Goal: Task Accomplishment & Management: Complete application form

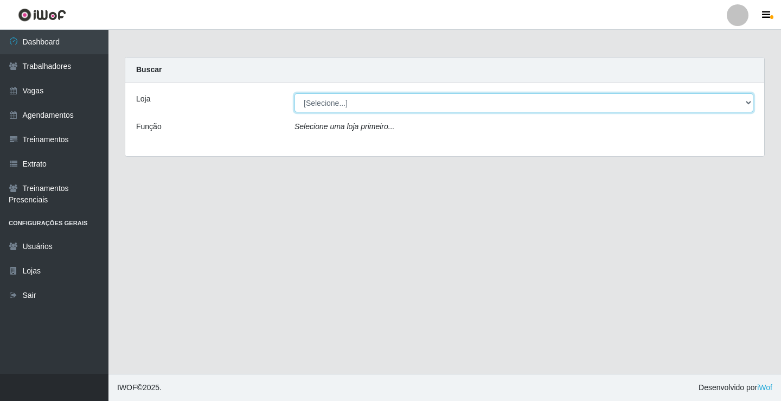
click at [311, 100] on select "[Selecione...] Supermercado VOLLET" at bounding box center [523, 102] width 459 height 19
select select "72"
click at [294, 93] on select "[Selecione...] Supermercado VOLLET" at bounding box center [523, 102] width 459 height 19
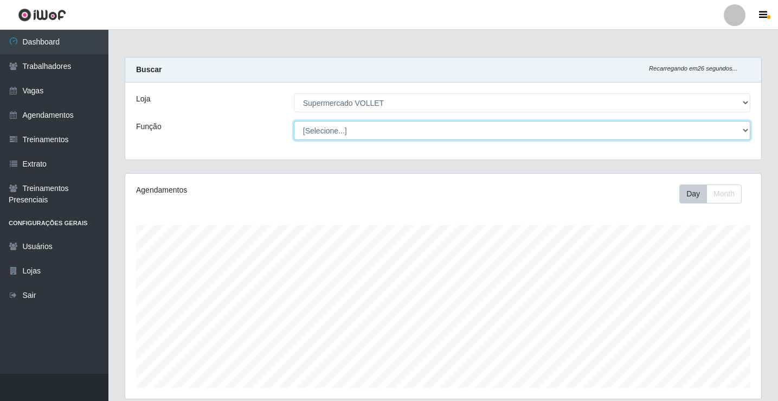
click at [347, 134] on select "[Selecione...] ASG ASG + ASG ++ Embalador Embalador + Embalador ++ Repositor Re…" at bounding box center [522, 130] width 457 height 19
select select "1"
click at [294, 121] on select "[Selecione...] ASG ASG + ASG ++ Embalador Embalador + Embalador ++ Repositor Re…" at bounding box center [522, 130] width 457 height 19
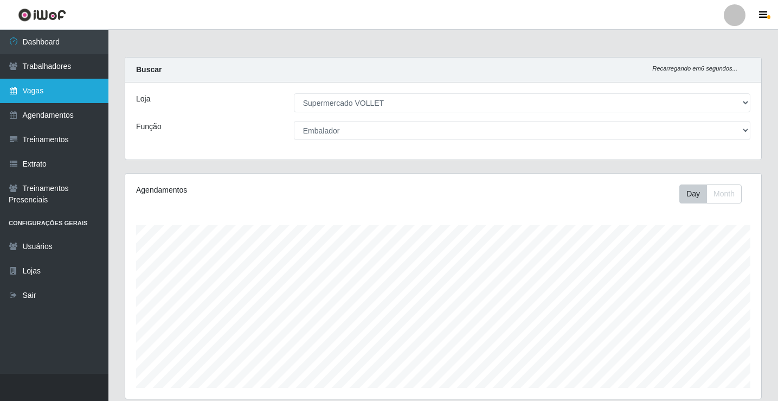
click at [34, 86] on link "Vagas" at bounding box center [54, 91] width 108 height 24
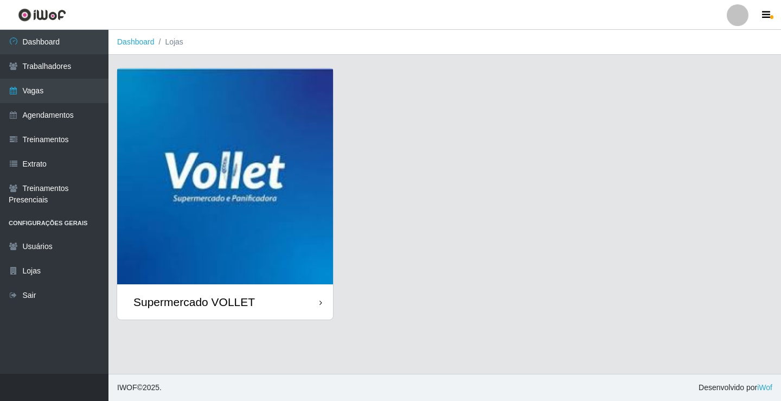
click at [241, 133] on img at bounding box center [225, 176] width 216 height 216
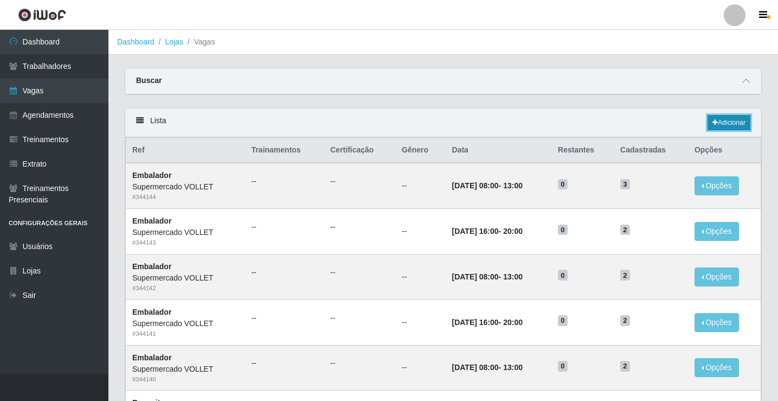
click at [740, 126] on link "Adicionar" at bounding box center [729, 122] width 43 height 15
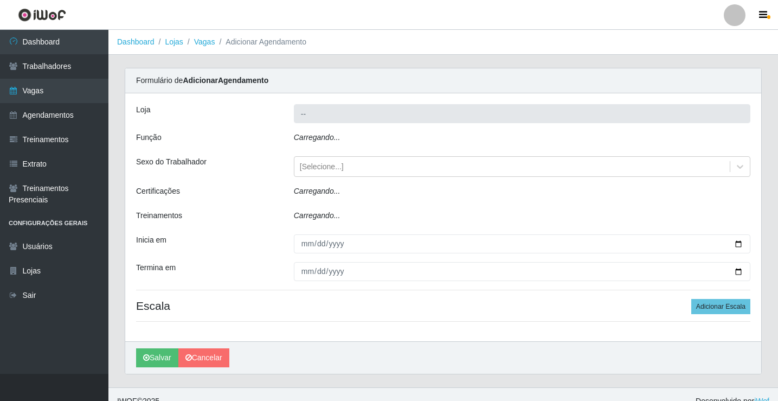
type input "Supermercado VOLLET"
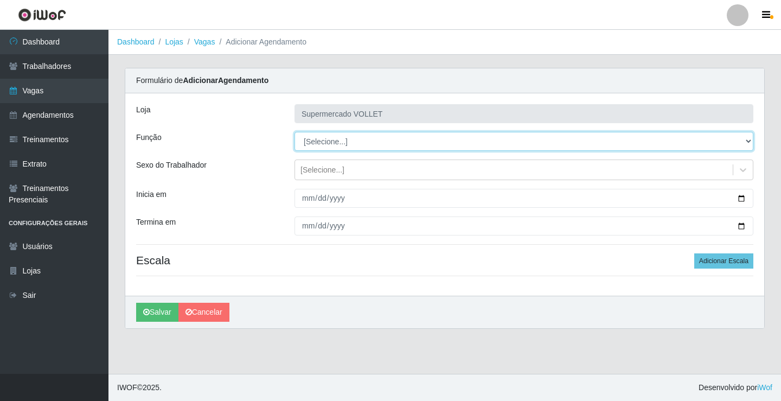
click at [386, 144] on select "[Selecione...] ASG ASG + ASG ++ Embalador Embalador + Embalador ++ Repositor Re…" at bounding box center [523, 141] width 459 height 19
select select "1"
click at [294, 132] on select "[Selecione...] ASG ASG + ASG ++ Embalador Embalador + Embalador ++ Repositor Re…" at bounding box center [523, 141] width 459 height 19
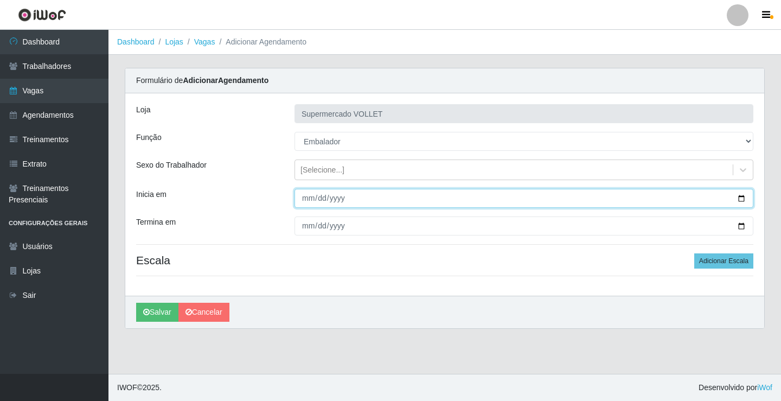
click at [744, 196] on input "Inicia em" at bounding box center [523, 198] width 459 height 19
type input "[DATE]"
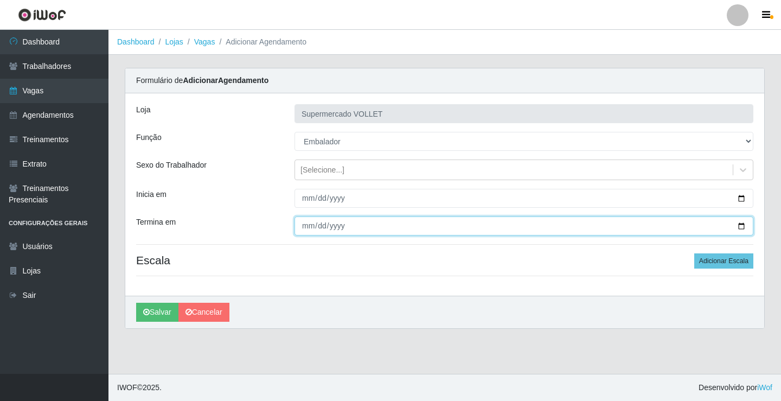
click at [740, 225] on input "Termina em" at bounding box center [523, 225] width 459 height 19
type input "[DATE]"
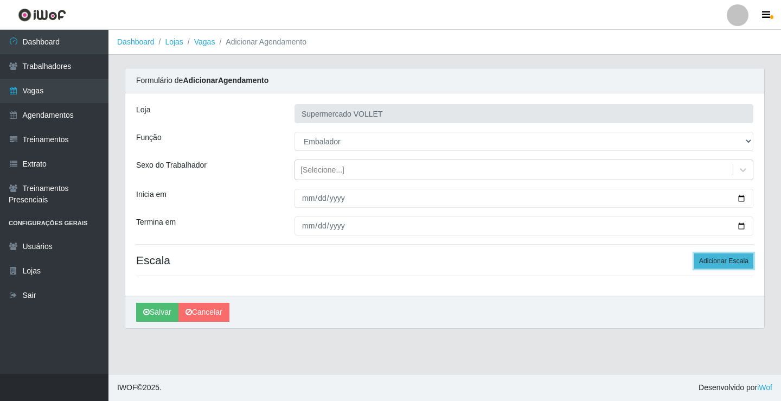
click at [719, 268] on button "Adicionar Escala" at bounding box center [723, 260] width 59 height 15
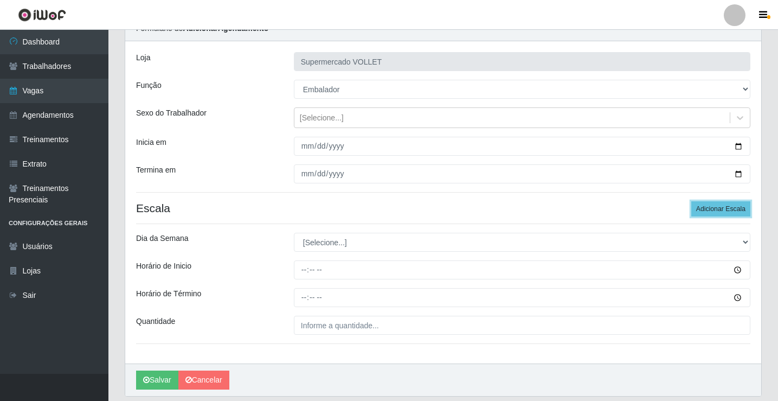
scroll to position [88, 0]
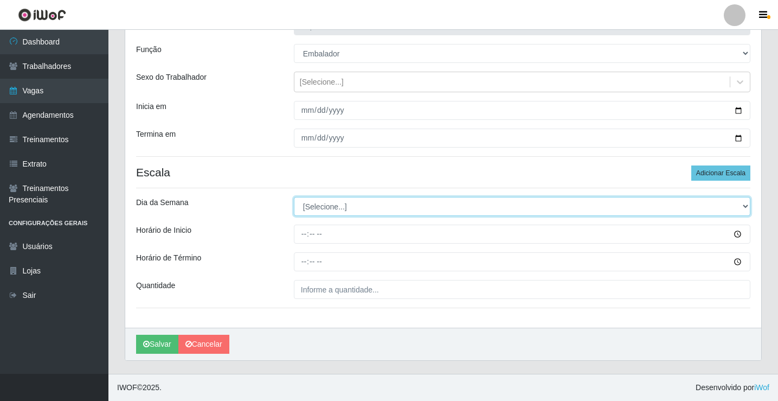
click at [390, 209] on select "[Selecione...] Segunda Terça Quarta Quinta Sexta Sábado Domingo" at bounding box center [522, 206] width 457 height 19
select select "5"
click at [294, 197] on select "[Selecione...] Segunda Terça Quarta Quinta Sexta Sábado Domingo" at bounding box center [522, 206] width 457 height 19
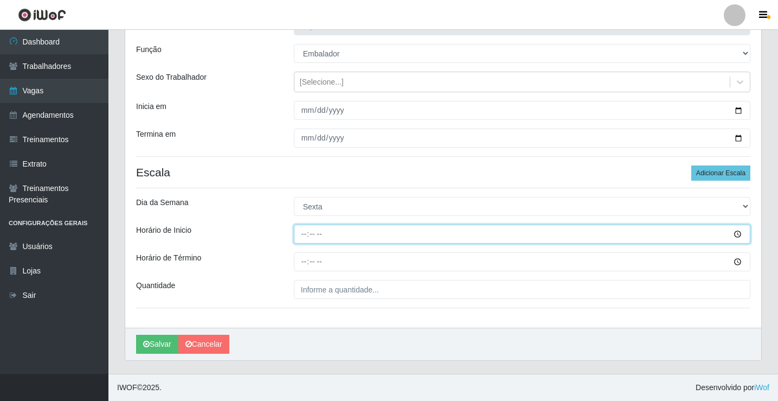
click at [300, 238] on input "Horário de Inicio" at bounding box center [522, 234] width 457 height 19
type input "16:00"
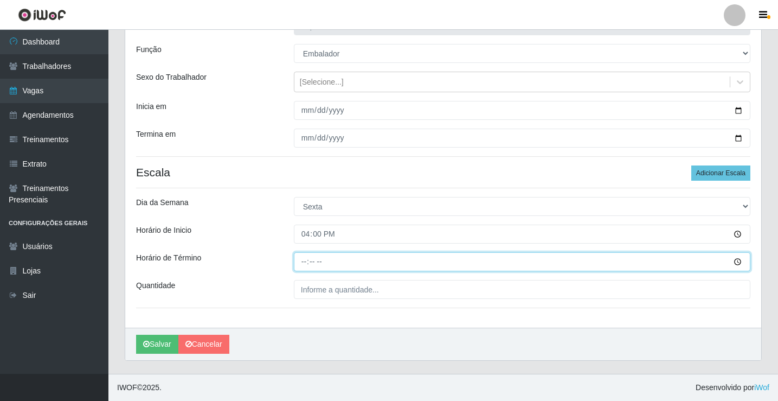
click at [306, 258] on input "Horário de Término" at bounding box center [522, 261] width 457 height 19
type input "20:00"
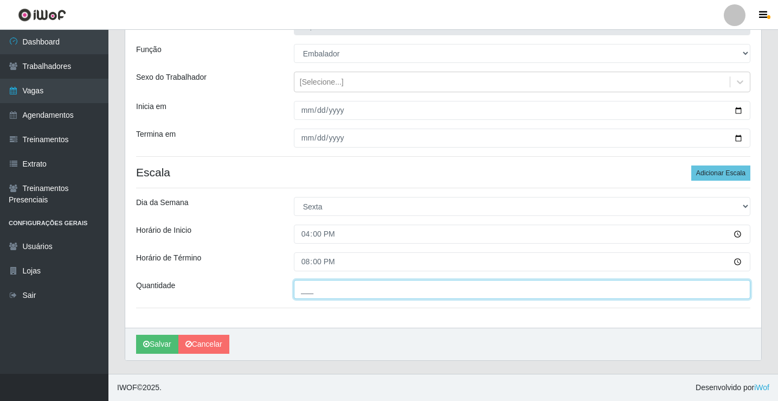
click at [314, 294] on input "___" at bounding box center [522, 289] width 457 height 19
type input "2__"
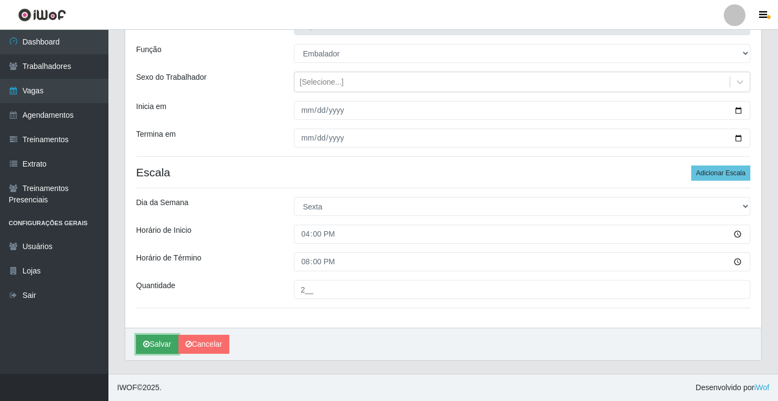
click at [140, 339] on button "Salvar" at bounding box center [157, 344] width 42 height 19
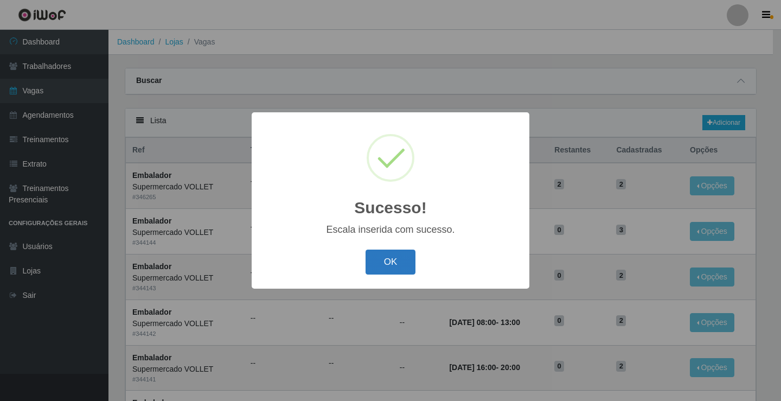
click at [398, 265] on button "OK" at bounding box center [391, 261] width 50 height 25
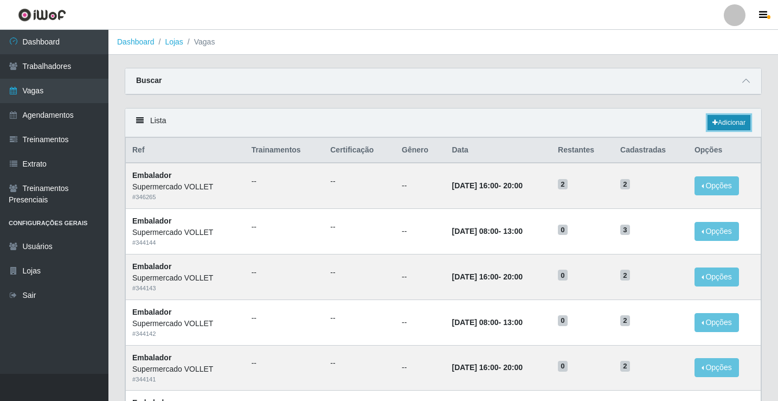
click at [731, 125] on link "Adicionar" at bounding box center [729, 122] width 43 height 15
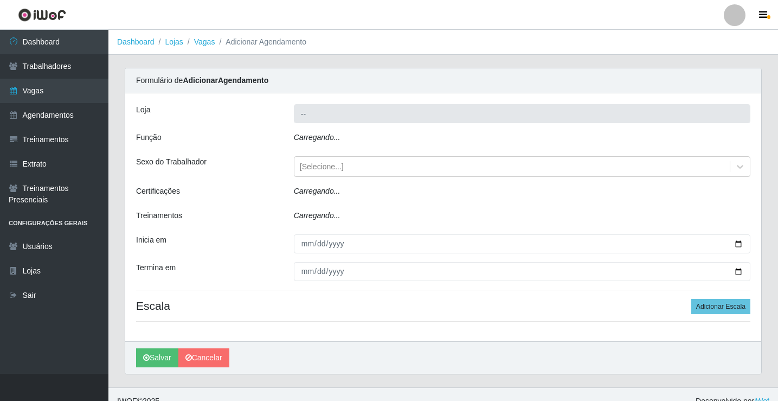
type input "Supermercado VOLLET"
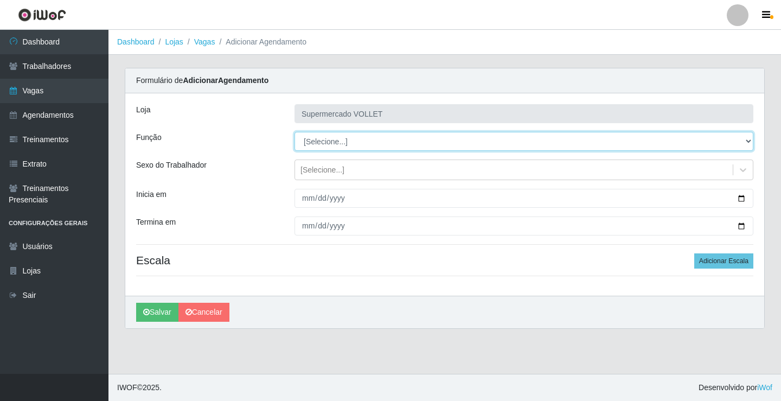
click at [444, 139] on select "[Selecione...] ASG ASG + ASG ++ Embalador Embalador + Embalador ++ Repositor Re…" at bounding box center [523, 141] width 459 height 19
select select "1"
click at [294, 132] on select "[Selecione...] ASG ASG + ASG ++ Embalador Embalador + Embalador ++ Repositor Re…" at bounding box center [523, 141] width 459 height 19
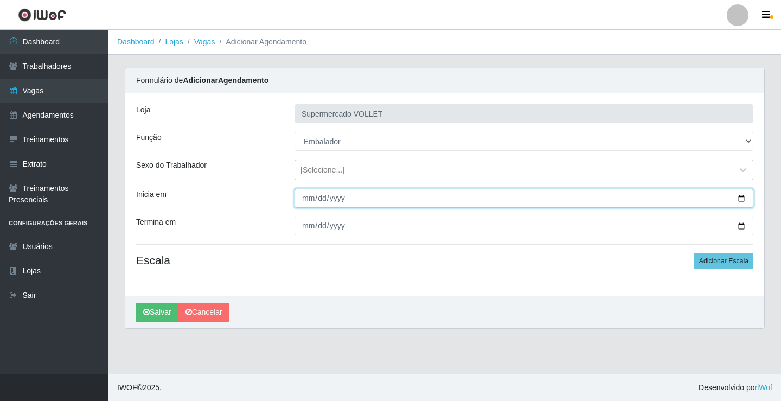
click at [746, 196] on input "Inicia em" at bounding box center [523, 198] width 459 height 19
type input "[DATE]"
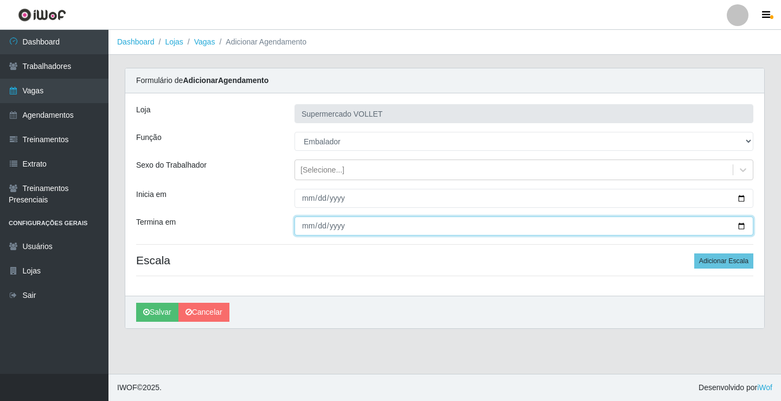
click at [744, 222] on input "Termina em" at bounding box center [523, 225] width 459 height 19
type input "[DATE]"
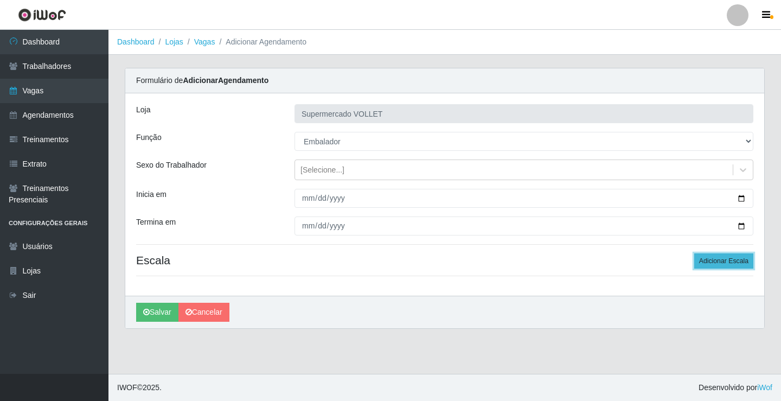
click at [714, 254] on button "Adicionar Escala" at bounding box center [723, 260] width 59 height 15
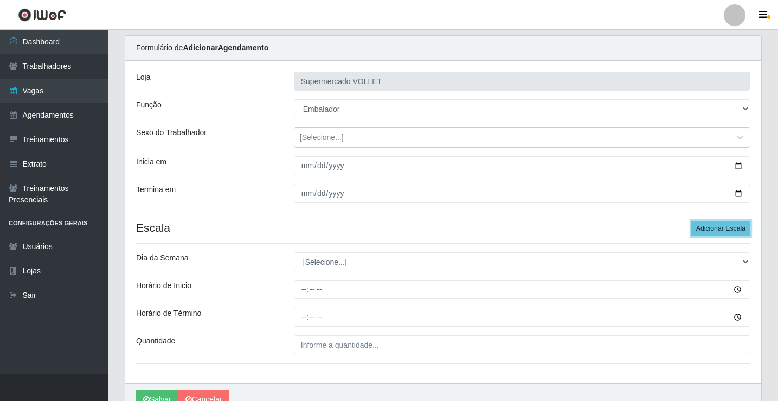
scroll to position [88, 0]
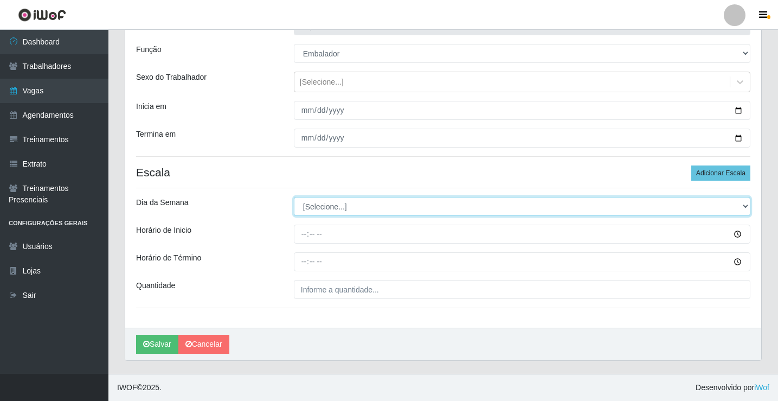
click at [333, 210] on select "[Selecione...] Segunda Terça Quarta Quinta Sexta Sábado Domingo" at bounding box center [522, 206] width 457 height 19
select select "6"
click at [294, 197] on select "[Selecione...] Segunda Terça Quarta Quinta Sexta Sábado Domingo" at bounding box center [522, 206] width 457 height 19
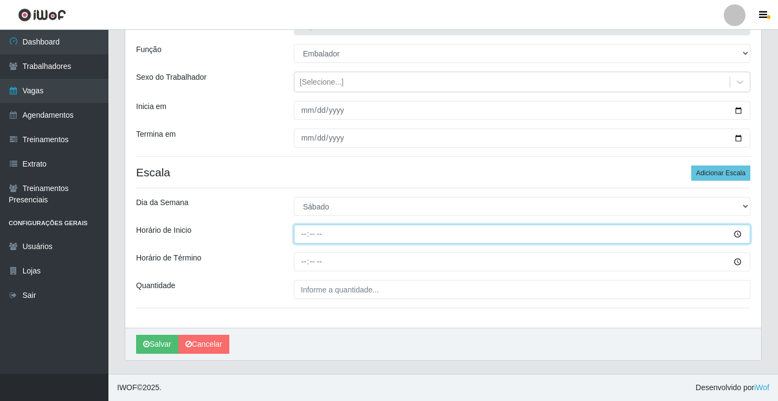
click at [303, 239] on input "Horário de Inicio" at bounding box center [522, 234] width 457 height 19
type input "08:00"
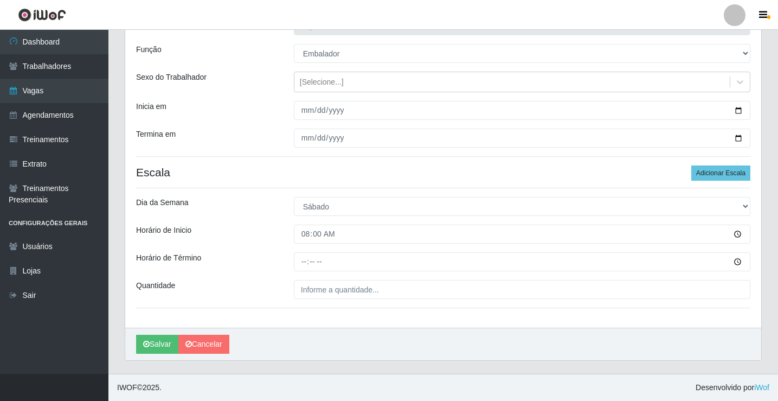
click at [302, 251] on div "Loja Supermercado VOLLET Função [Selecione...] ASG ASG + ASG ++ Embalador Embal…" at bounding box center [443, 166] width 636 height 322
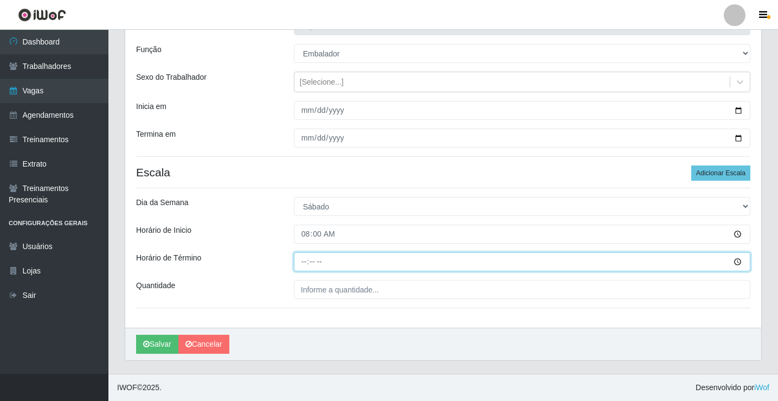
click at [305, 257] on input "Horário de Término" at bounding box center [522, 261] width 457 height 19
type input "13:00"
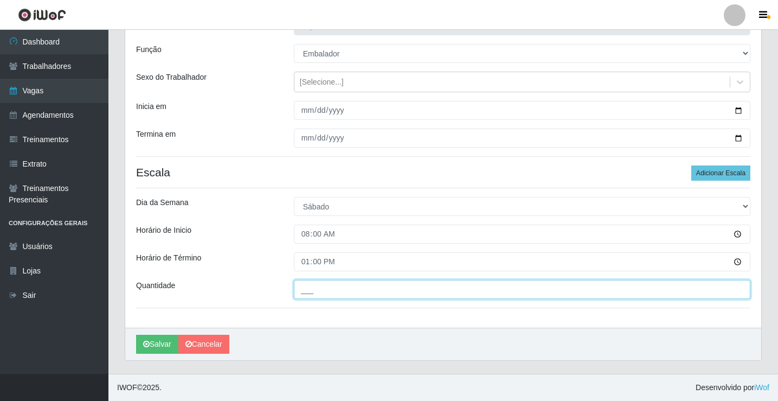
click at [320, 289] on input "___" at bounding box center [522, 289] width 457 height 19
type input "2__"
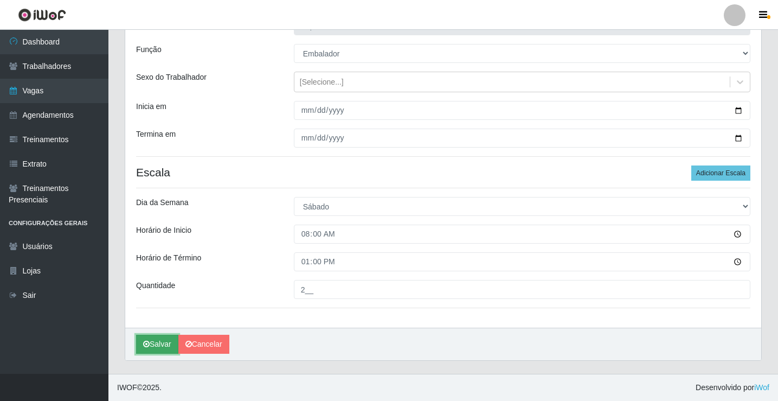
click at [157, 345] on button "Salvar" at bounding box center [157, 344] width 42 height 19
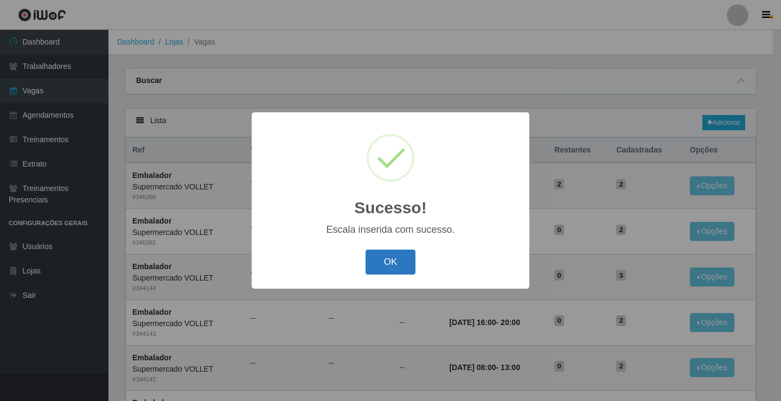
drag, startPoint x: 394, startPoint y: 258, endPoint x: 398, endPoint y: 264, distance: 6.9
click at [398, 264] on button "OK" at bounding box center [391, 261] width 50 height 25
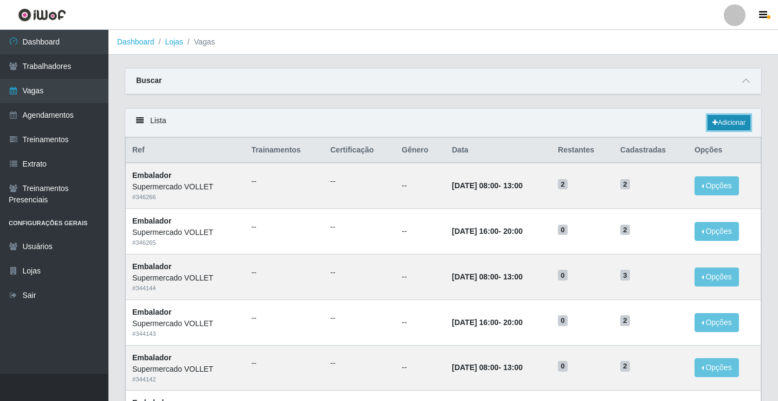
click at [742, 121] on link "Adicionar" at bounding box center [729, 122] width 43 height 15
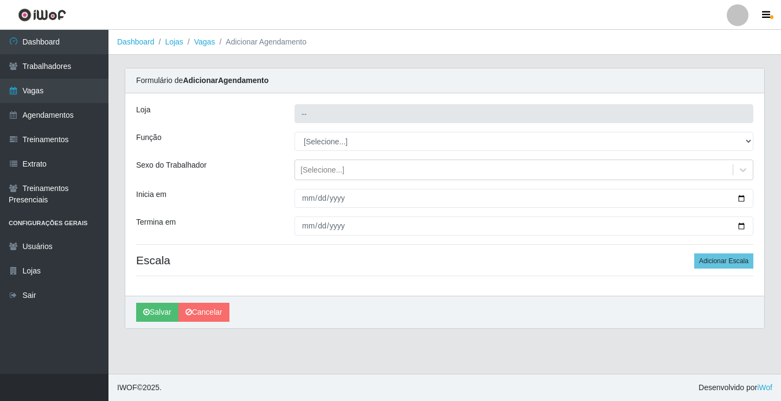
type input "Supermercado VOLLET"
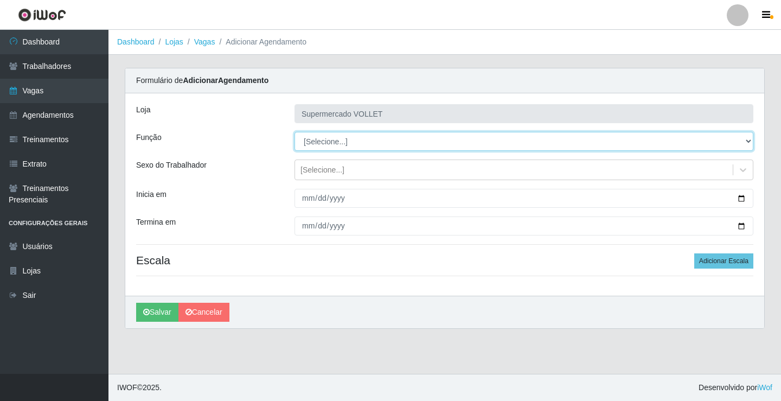
click at [348, 147] on select "[Selecione...] ASG ASG + ASG ++ Embalador Embalador + Embalador ++ Repositor Re…" at bounding box center [523, 141] width 459 height 19
select select "1"
click at [294, 132] on select "[Selecione...] ASG ASG + ASG ++ Embalador Embalador + Embalador ++ Repositor Re…" at bounding box center [523, 141] width 459 height 19
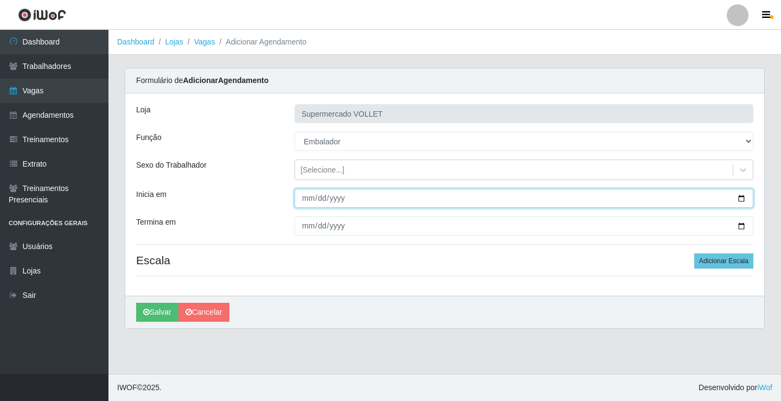
click at [746, 196] on input "Inicia em" at bounding box center [523, 198] width 459 height 19
type input "[DATE]"
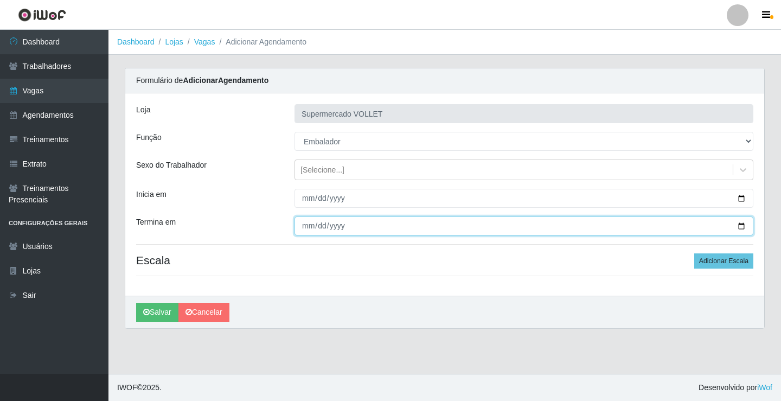
click at [746, 227] on input "Termina em" at bounding box center [523, 225] width 459 height 19
type input "[DATE]"
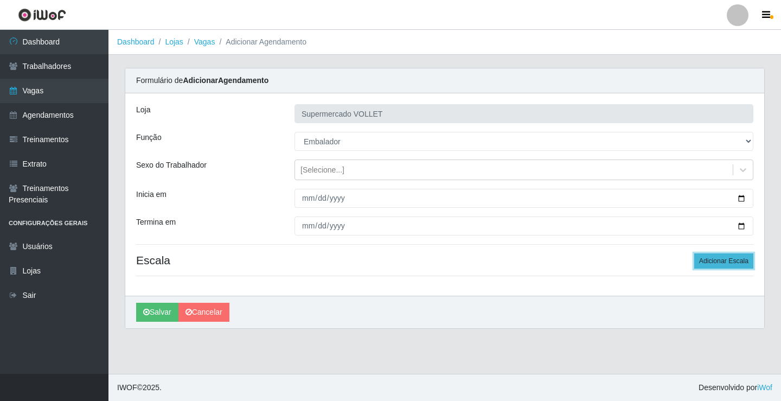
click at [706, 260] on button "Adicionar Escala" at bounding box center [723, 260] width 59 height 15
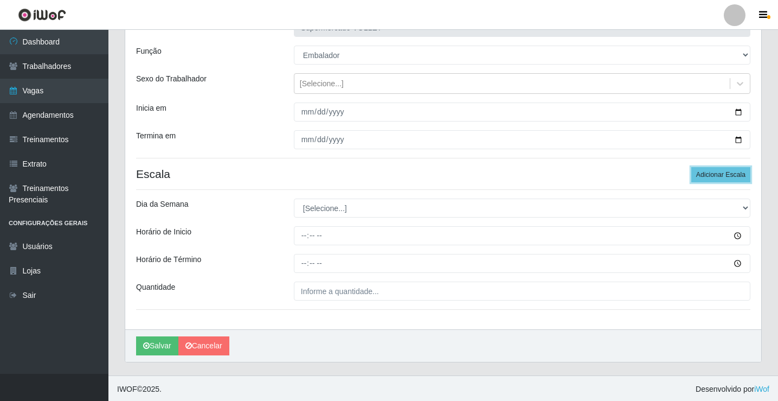
scroll to position [88, 0]
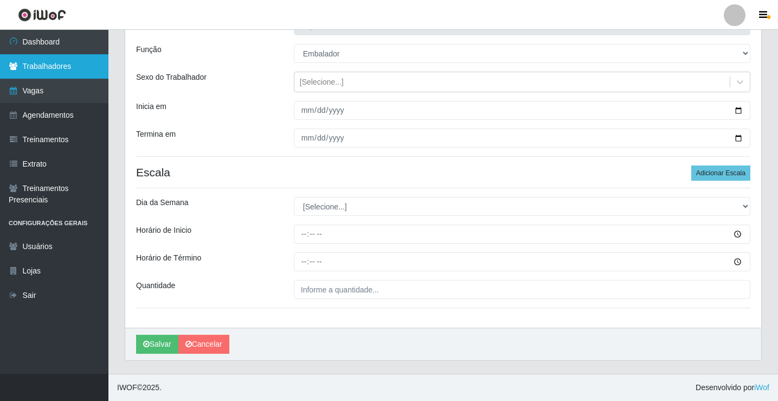
click at [57, 62] on link "Trabalhadores" at bounding box center [54, 66] width 108 height 24
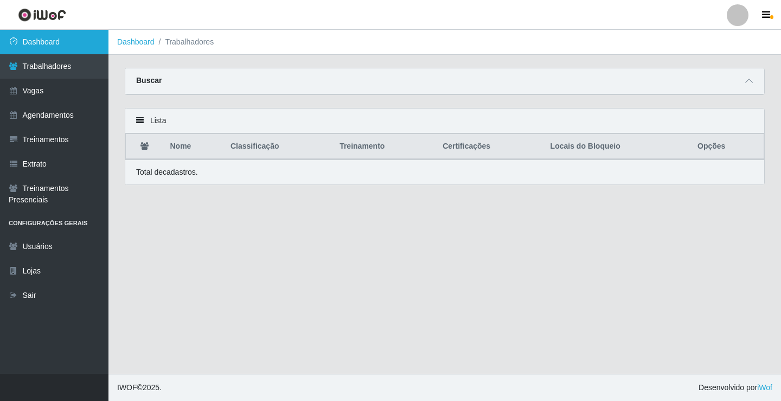
click at [60, 43] on link "Dashboard" at bounding box center [54, 42] width 108 height 24
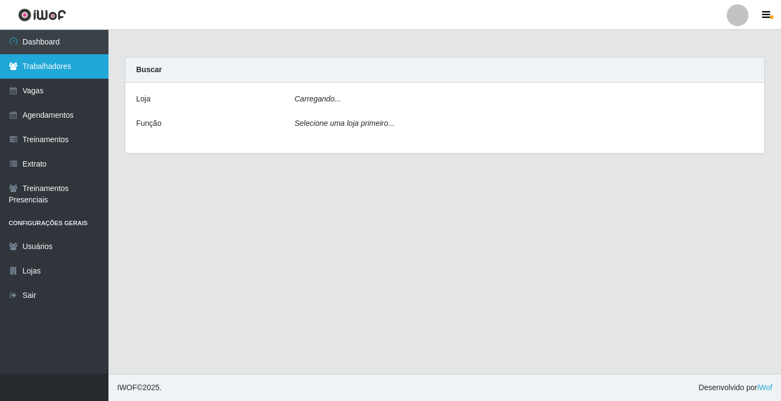
click at [62, 67] on link "Trabalhadores" at bounding box center [54, 66] width 108 height 24
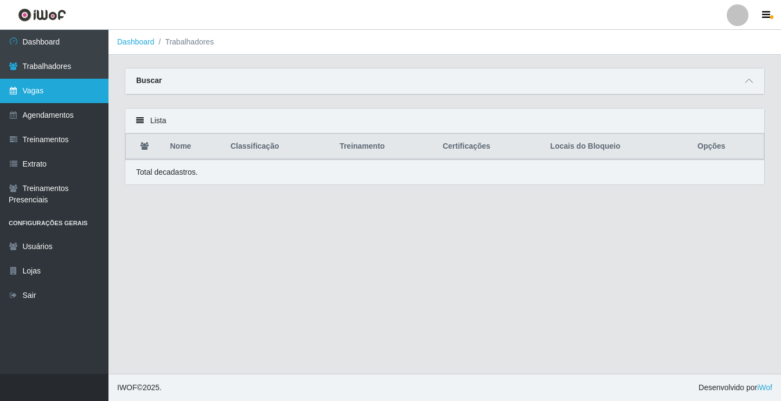
click at [69, 99] on link "Vagas" at bounding box center [54, 91] width 108 height 24
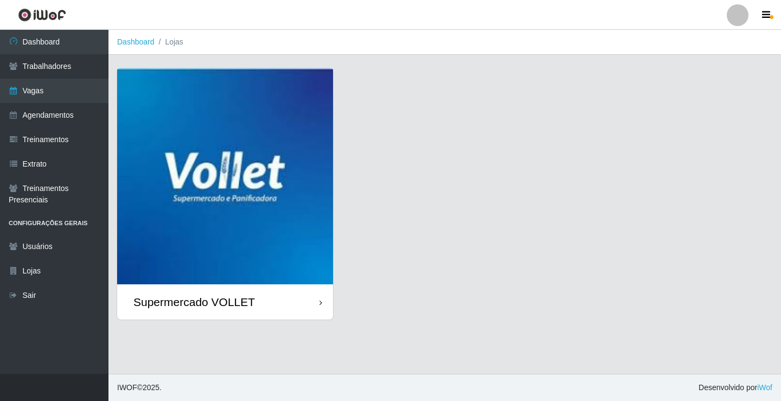
click at [173, 141] on img at bounding box center [225, 176] width 216 height 216
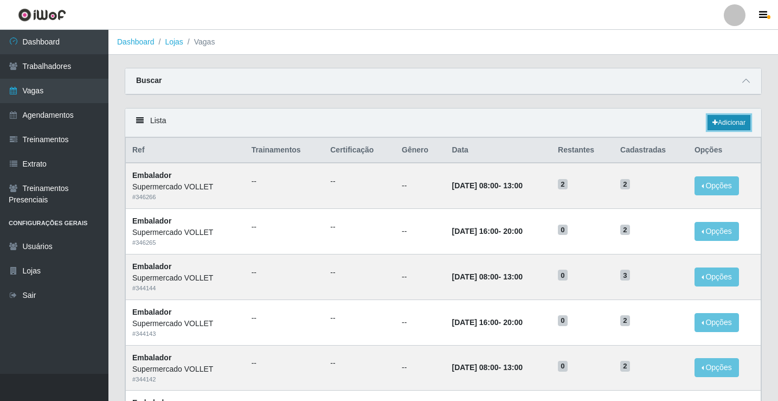
click at [722, 121] on link "Adicionar" at bounding box center [729, 122] width 43 height 15
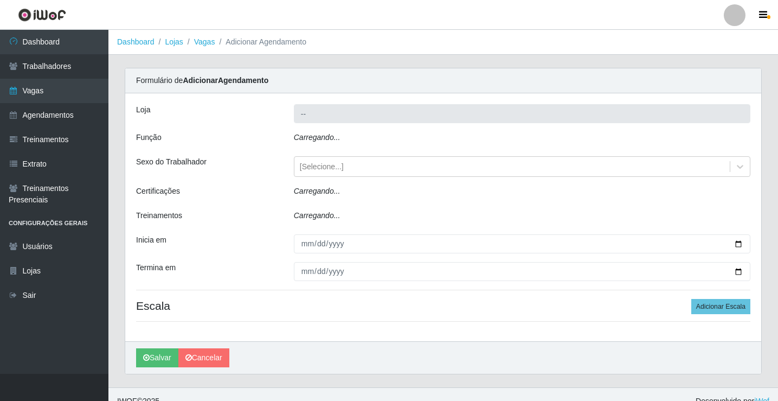
type input "Supermercado VOLLET"
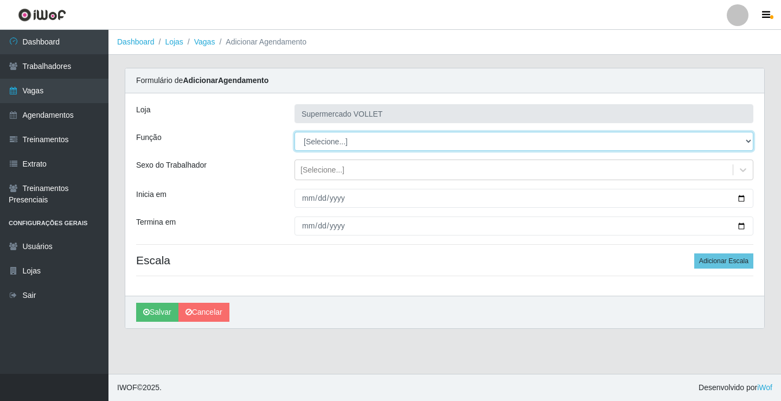
click at [386, 144] on select "[Selecione...] ASG ASG + ASG ++ Embalador Embalador + Embalador ++ Repositor Re…" at bounding box center [523, 141] width 459 height 19
select select "1"
click at [294, 132] on select "[Selecione...] ASG ASG + ASG ++ Embalador Embalador + Embalador ++ Repositor Re…" at bounding box center [523, 141] width 459 height 19
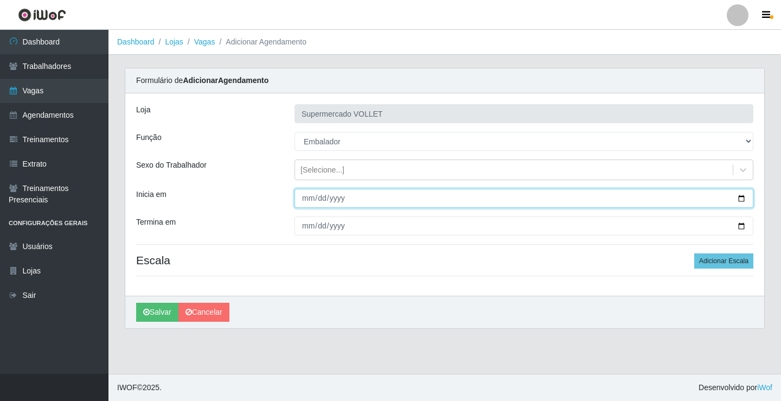
click at [741, 202] on input "Inicia em" at bounding box center [523, 198] width 459 height 19
type input "[DATE]"
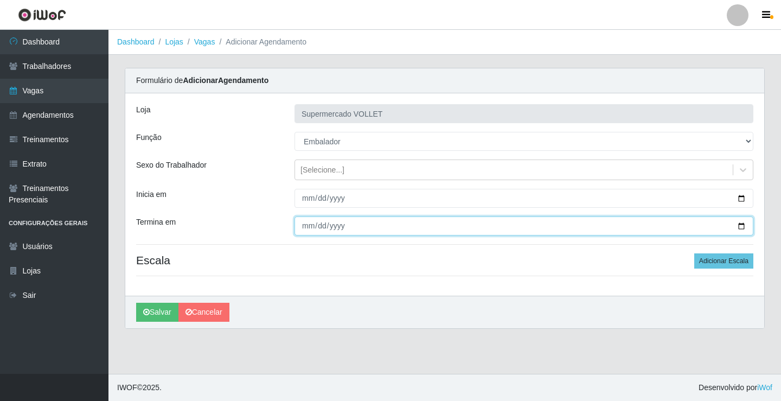
click at [741, 225] on input "Termina em" at bounding box center [523, 225] width 459 height 19
type input "[DATE]"
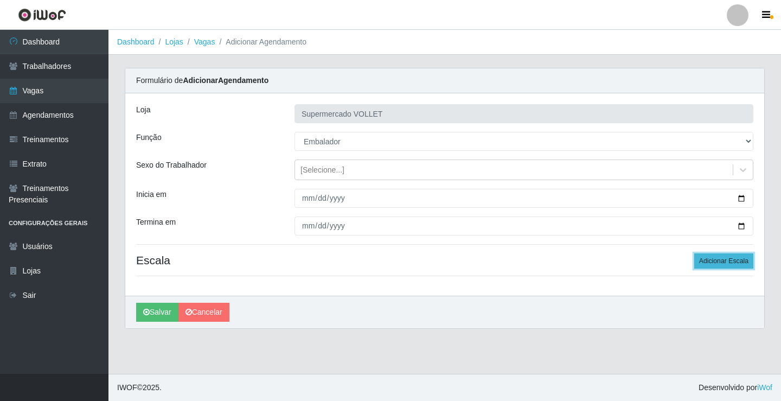
click at [712, 260] on button "Adicionar Escala" at bounding box center [723, 260] width 59 height 15
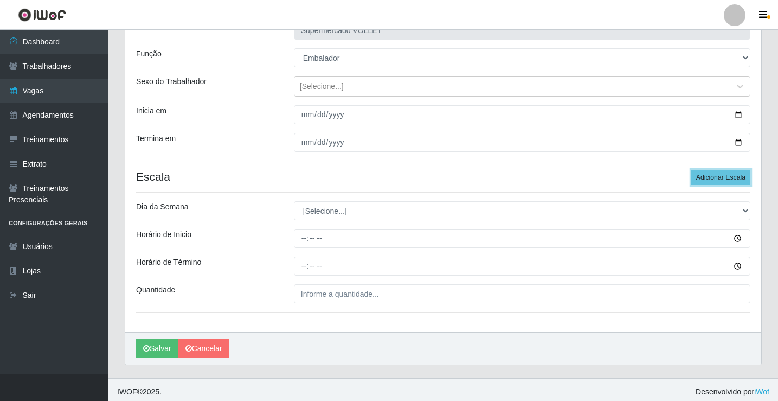
scroll to position [88, 0]
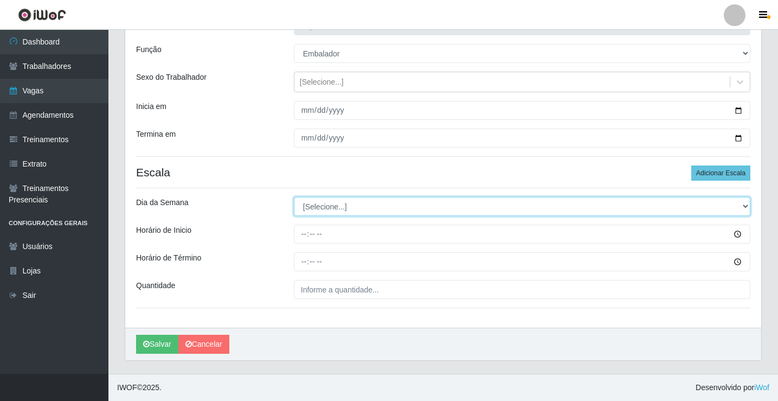
click at [362, 205] on select "[Selecione...] Segunda Terça Quarta Quinta Sexta Sábado Domingo" at bounding box center [522, 206] width 457 height 19
select select "6"
click at [294, 197] on select "[Selecione...] Segunda Terça Quarta Quinta Sexta Sábado Domingo" at bounding box center [522, 206] width 457 height 19
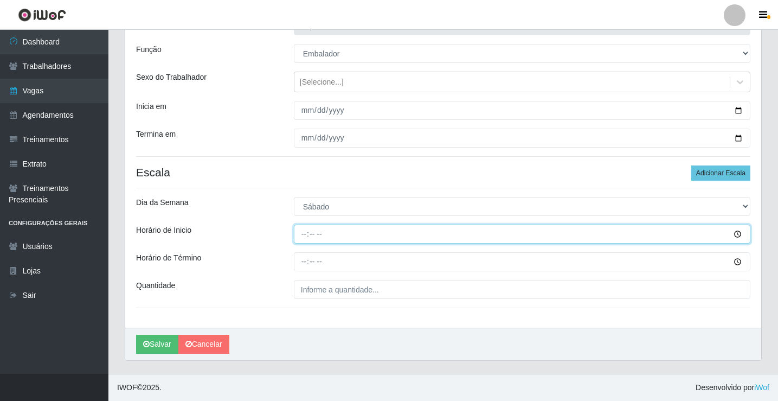
click at [305, 239] on input "Horário de Inicio" at bounding box center [522, 234] width 457 height 19
type input "16:00"
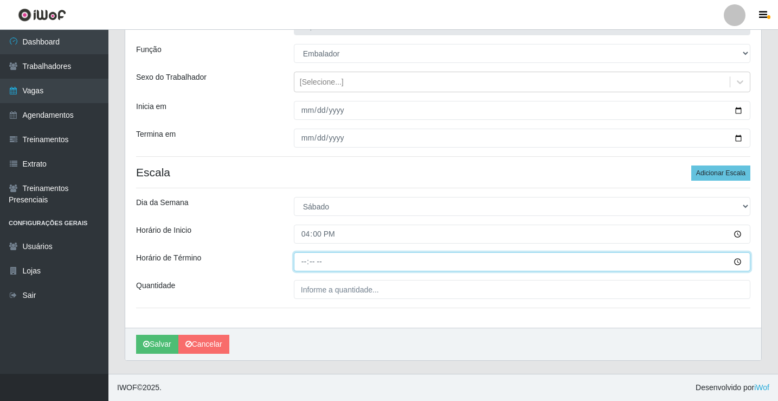
click at [304, 267] on input "Horário de Término" at bounding box center [522, 261] width 457 height 19
type input "20:00"
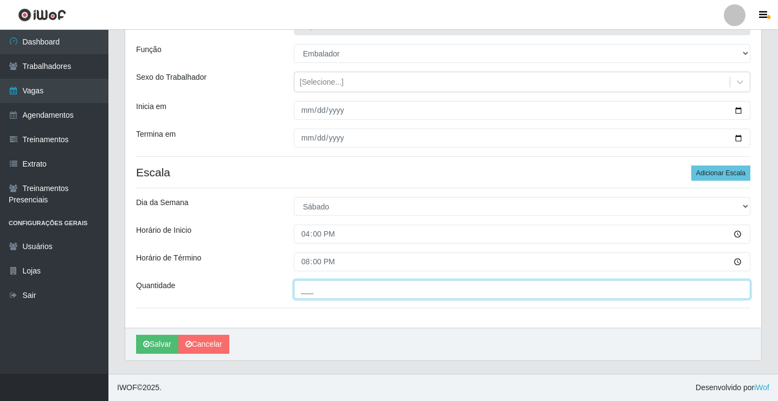
click at [316, 287] on input "___" at bounding box center [522, 289] width 457 height 19
type input "2__"
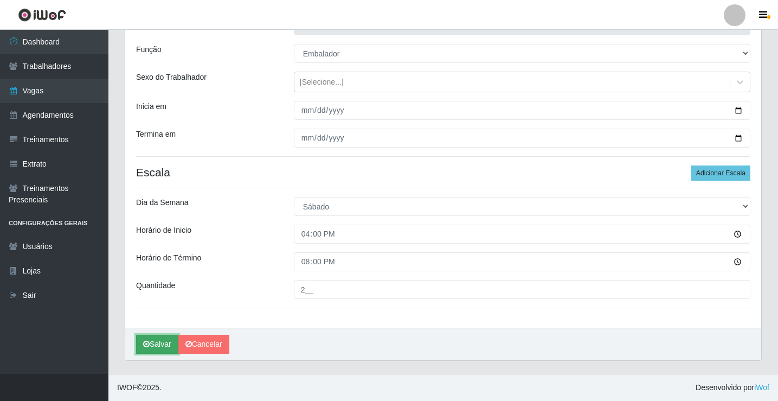
click at [166, 337] on button "Salvar" at bounding box center [157, 344] width 42 height 19
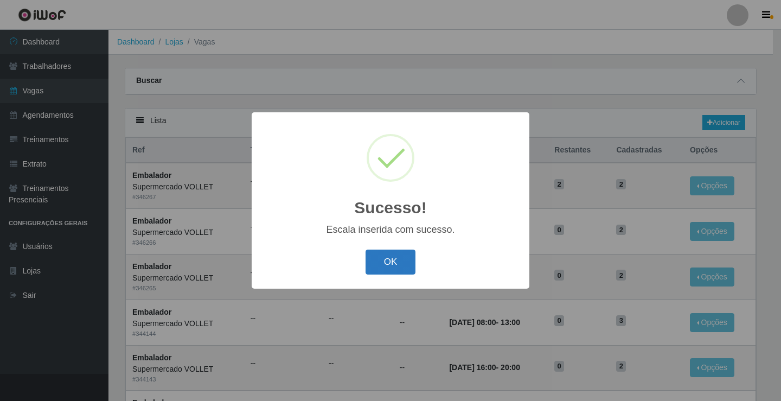
click at [388, 256] on button "OK" at bounding box center [391, 261] width 50 height 25
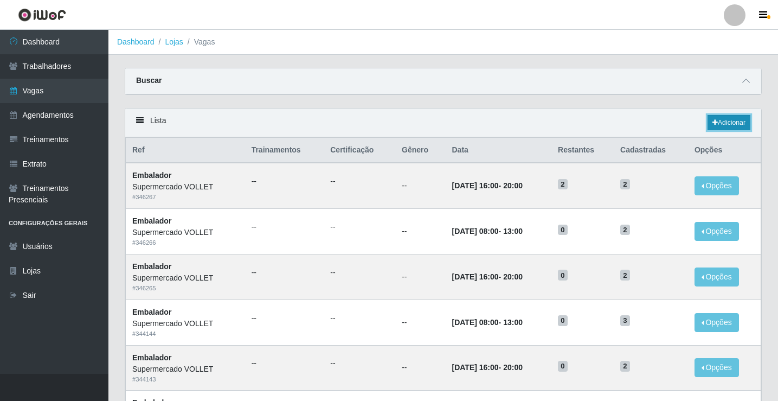
click at [741, 121] on link "Adicionar" at bounding box center [729, 122] width 43 height 15
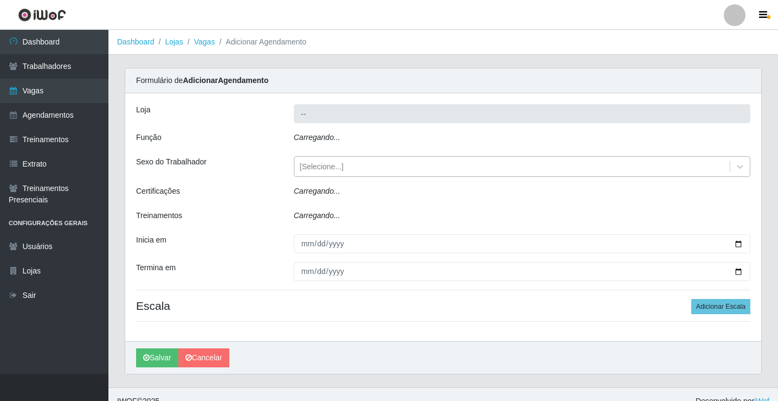
type input "Supermercado VOLLET"
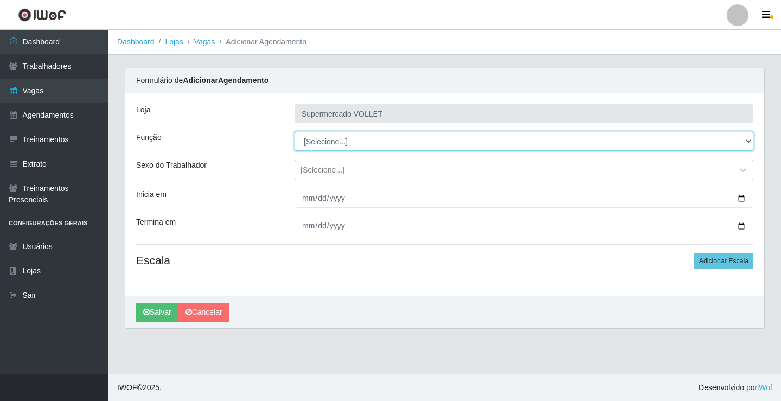
click at [353, 137] on select "[Selecione...] ASG ASG + ASG ++ Embalador Embalador + Embalador ++ Repositor Re…" at bounding box center [523, 141] width 459 height 19
select select "1"
click at [294, 132] on select "[Selecione...] ASG ASG + ASG ++ Embalador Embalador + Embalador ++ Repositor Re…" at bounding box center [523, 141] width 459 height 19
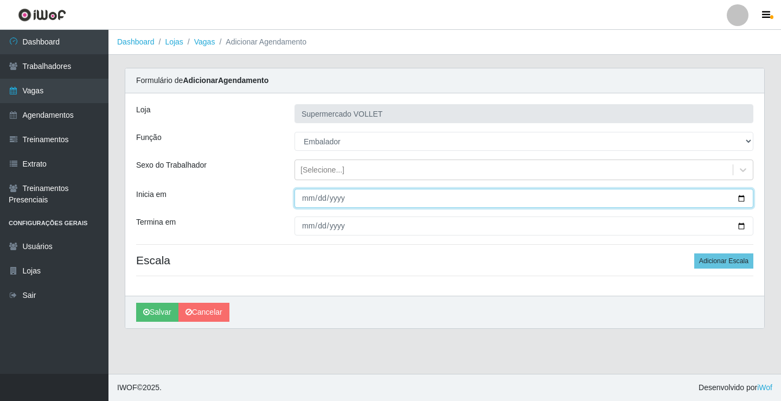
click at [744, 196] on input "Inicia em" at bounding box center [523, 198] width 459 height 19
type input "[DATE]"
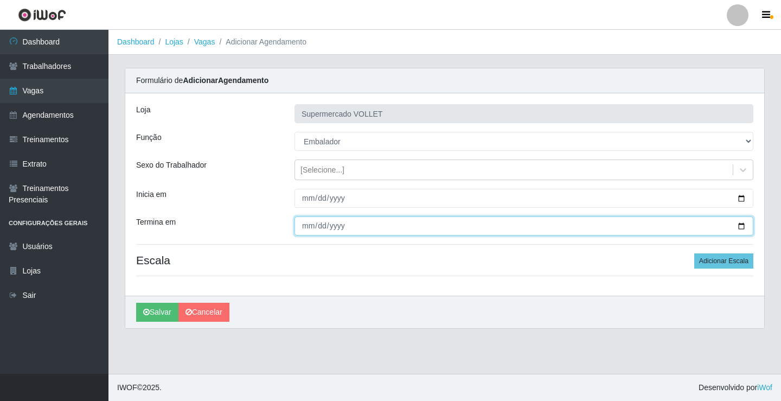
click at [741, 226] on input "Termina em" at bounding box center [523, 225] width 459 height 19
type input "[DATE]"
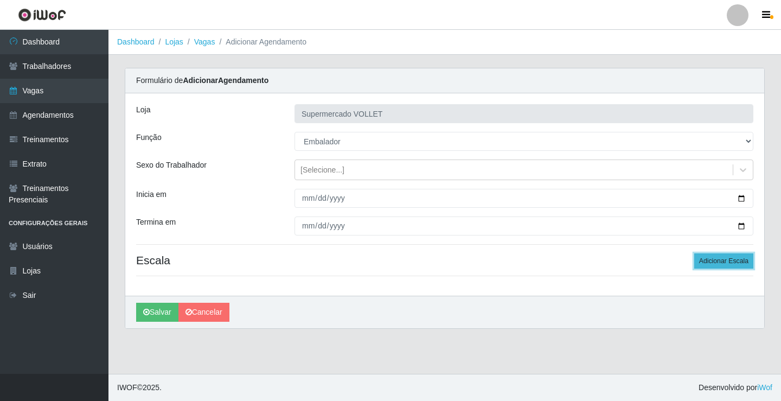
click at [717, 260] on button "Adicionar Escala" at bounding box center [723, 260] width 59 height 15
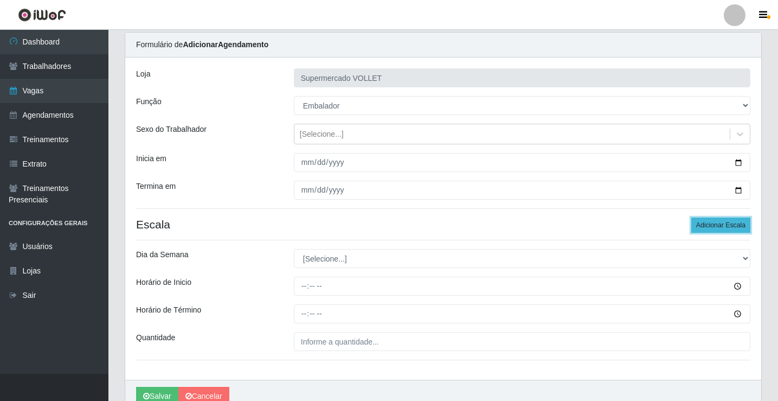
scroll to position [88, 0]
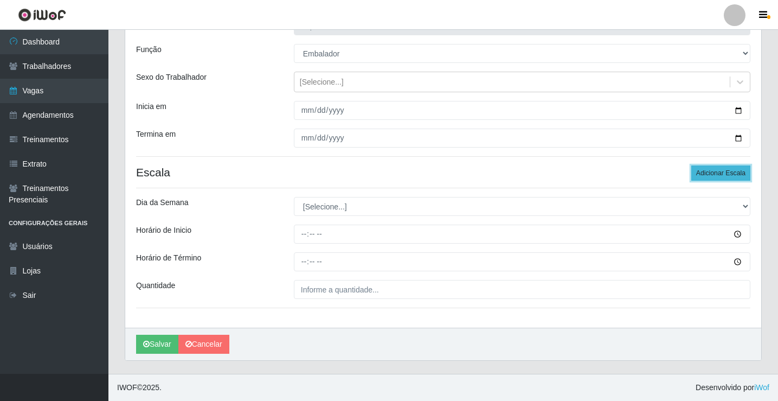
click at [717, 181] on button "Adicionar Escala" at bounding box center [720, 172] width 59 height 15
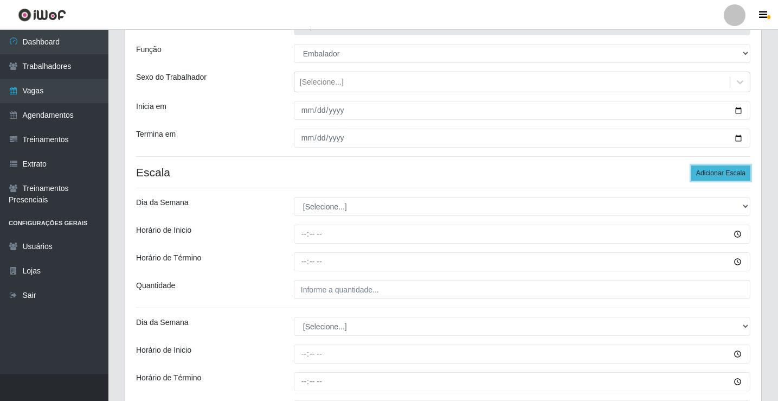
click at [721, 182] on div "Loja Supermercado VOLLET Função [Selecione...] ASG ASG + ASG ++ Embalador Embal…" at bounding box center [443, 226] width 636 height 442
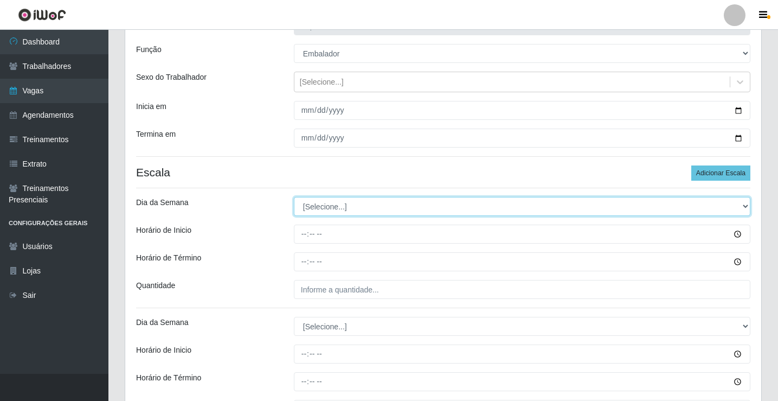
click at [354, 206] on select "[Selecione...] Segunda Terça Quarta Quinta Sexta Sábado Domingo" at bounding box center [522, 206] width 457 height 19
select select "0"
click at [294, 197] on select "[Selecione...] Segunda Terça Quarta Quinta Sexta Sábado Domingo" at bounding box center [522, 206] width 457 height 19
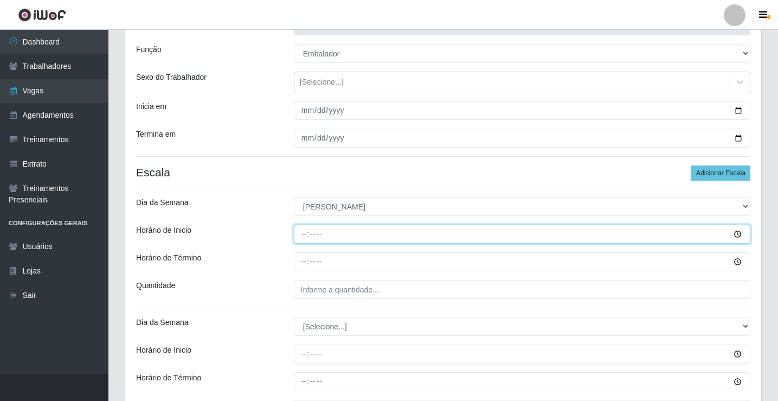
click at [307, 239] on input "Horário de Inicio" at bounding box center [522, 234] width 457 height 19
type input "08:00"
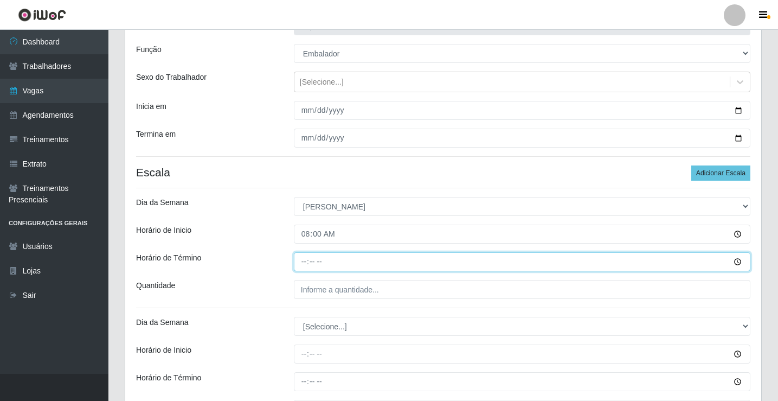
click at [309, 259] on input "Horário de Término" at bounding box center [522, 261] width 457 height 19
type input "13:00"
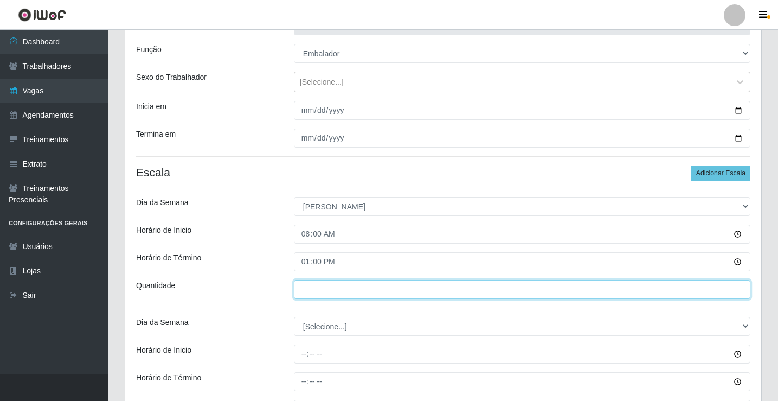
click at [324, 289] on input "___" at bounding box center [522, 289] width 457 height 19
type input "3__"
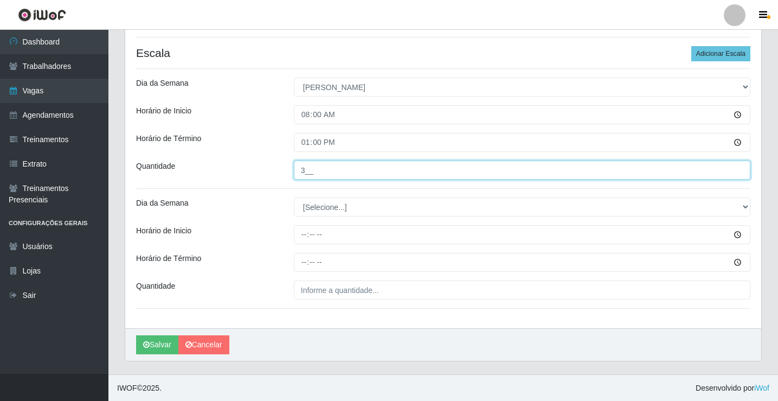
scroll to position [208, 0]
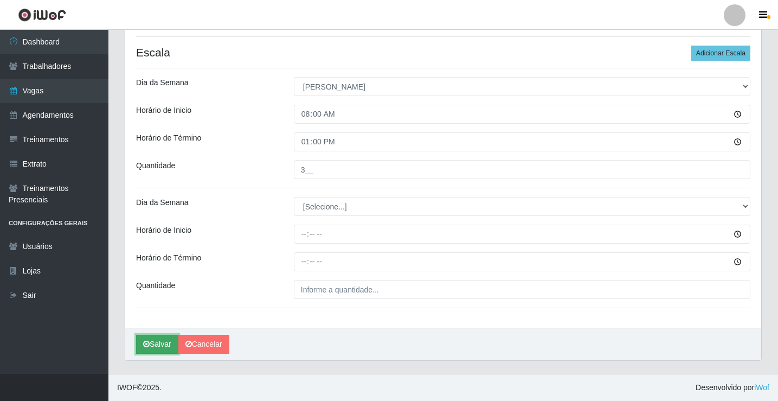
click at [166, 337] on button "Salvar" at bounding box center [157, 344] width 42 height 19
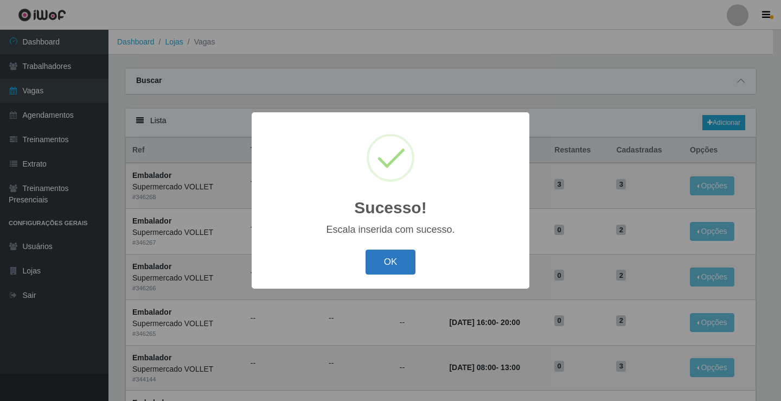
click at [396, 261] on button "OK" at bounding box center [391, 261] width 50 height 25
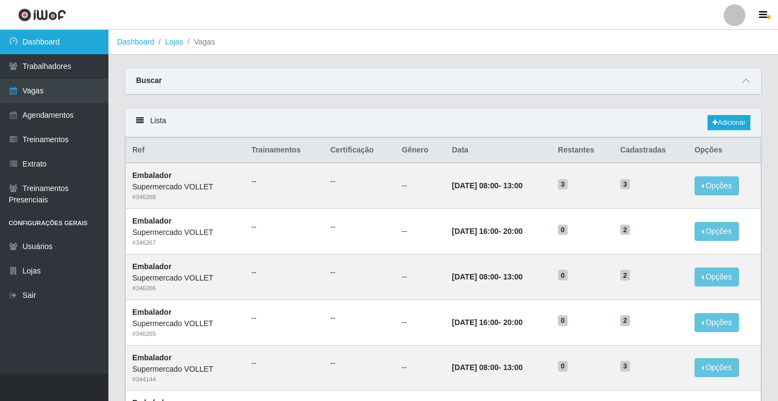
click at [69, 49] on link "Dashboard" at bounding box center [54, 42] width 108 height 24
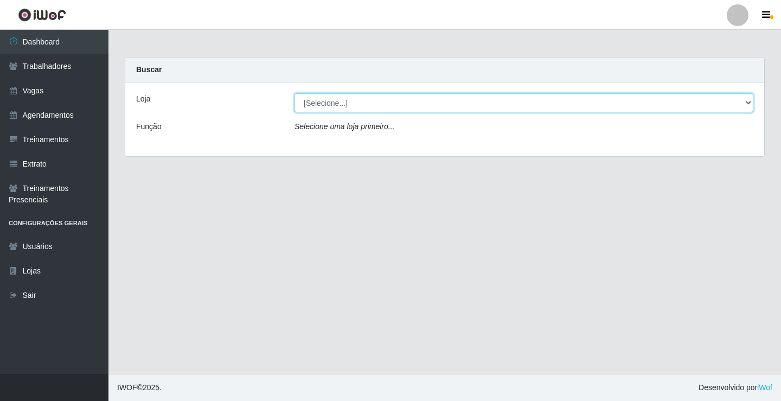
click at [365, 110] on select "[Selecione...] Supermercado VOLLET" at bounding box center [523, 102] width 459 height 19
select select "72"
click at [294, 93] on select "[Selecione...] Supermercado VOLLET" at bounding box center [523, 102] width 459 height 19
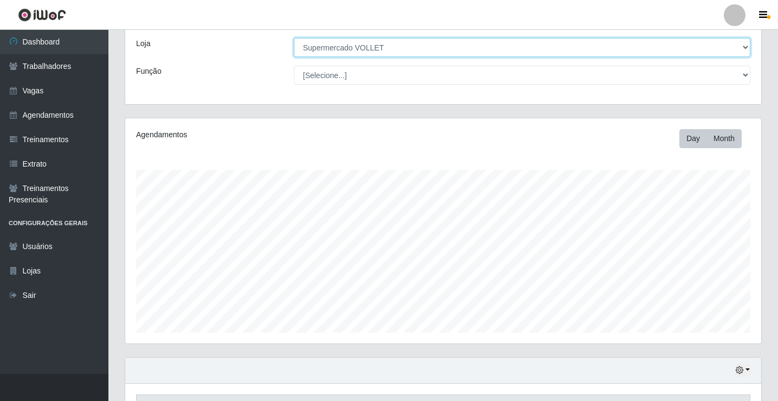
scroll to position [108, 0]
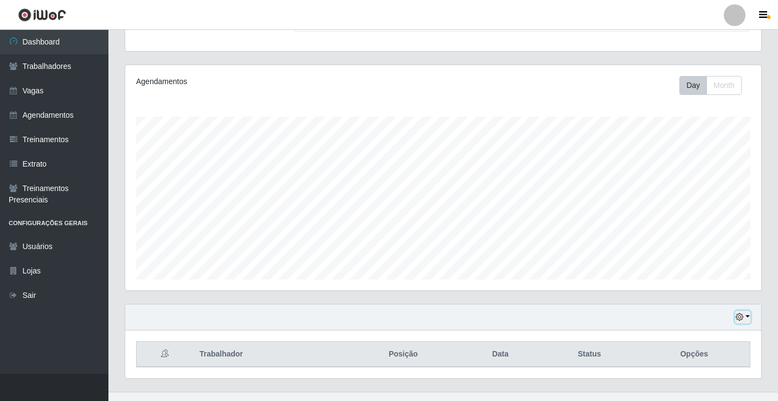
click at [745, 322] on button "button" at bounding box center [742, 317] width 15 height 12
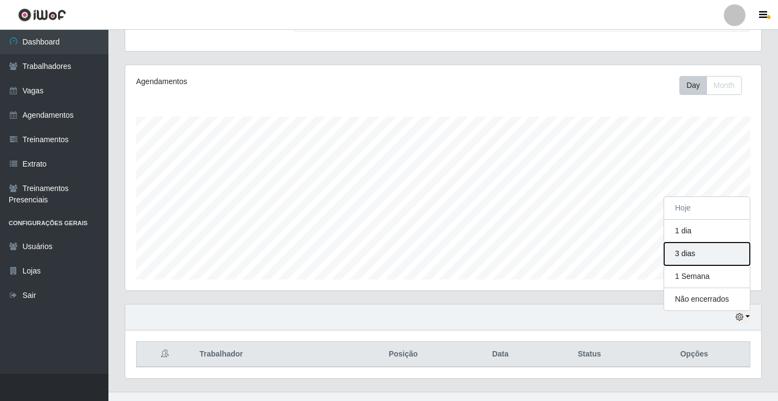
click at [721, 250] on button "3 dias" at bounding box center [707, 253] width 86 height 23
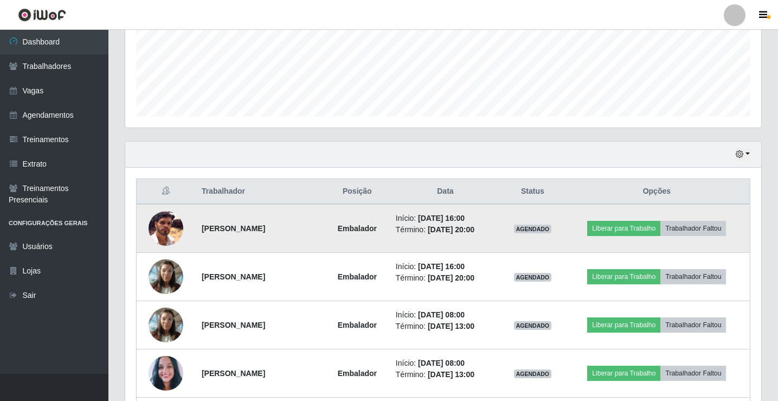
scroll to position [126, 0]
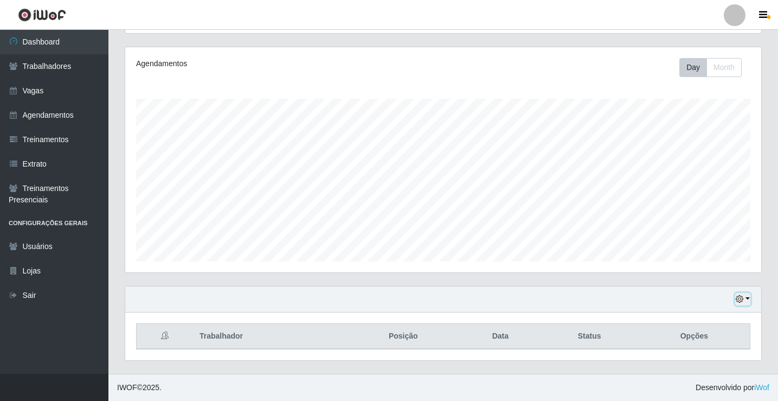
click at [739, 299] on icon "button" at bounding box center [740, 299] width 8 height 8
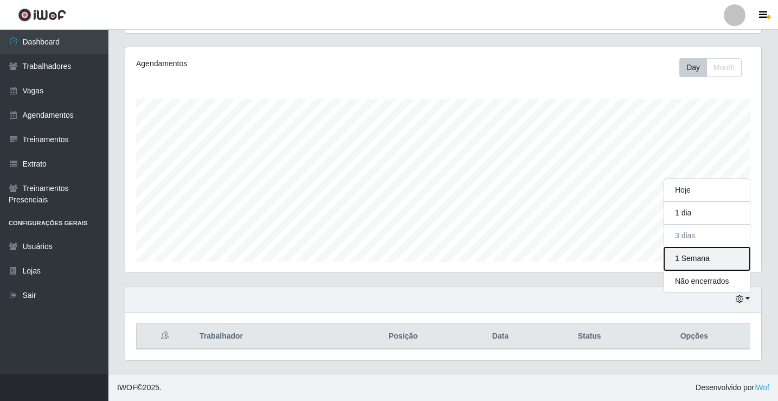
click at [708, 266] on button "1 Semana" at bounding box center [707, 258] width 86 height 23
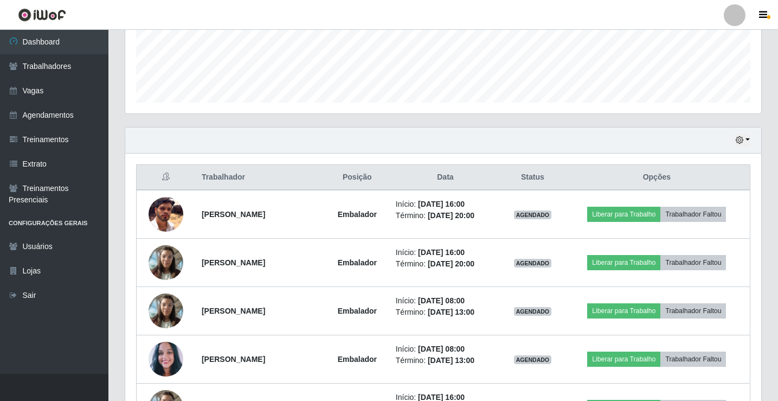
scroll to position [289, 0]
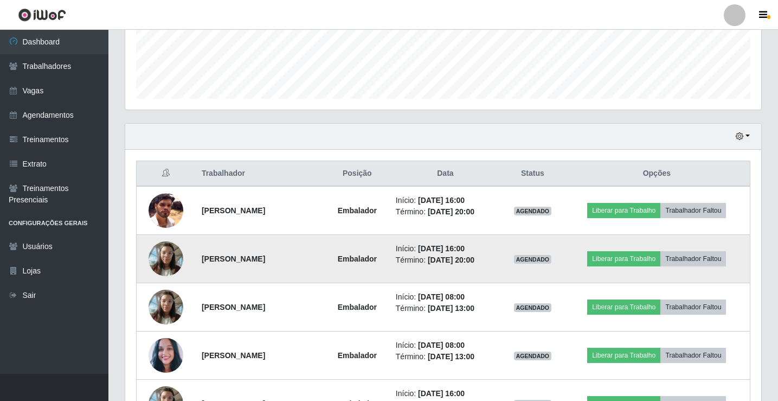
click at [174, 253] on img at bounding box center [166, 258] width 35 height 46
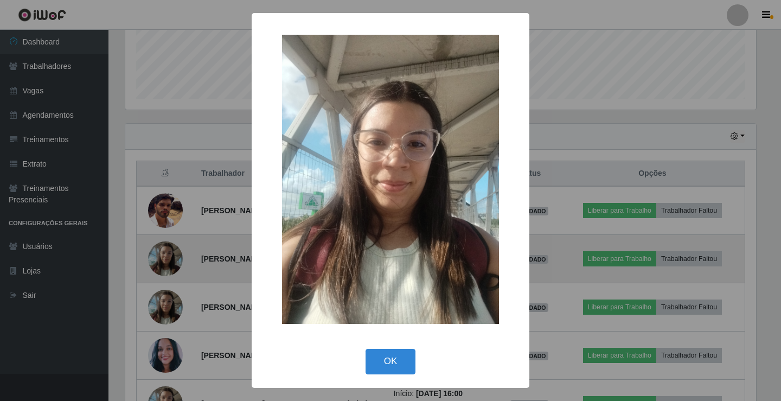
click at [174, 253] on div "× OK Cancel" at bounding box center [390, 200] width 781 height 401
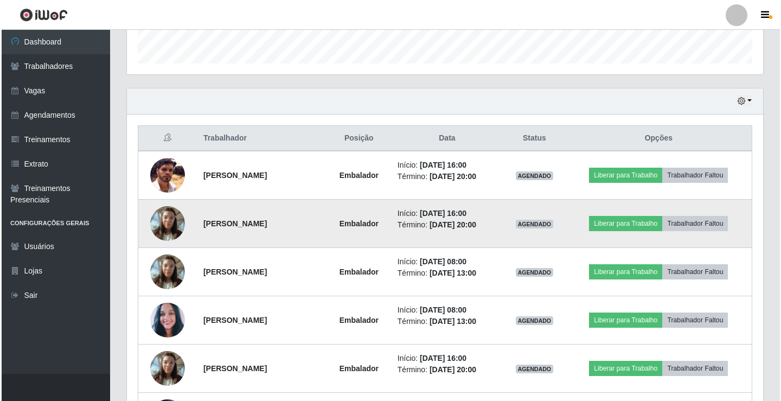
scroll to position [343, 0]
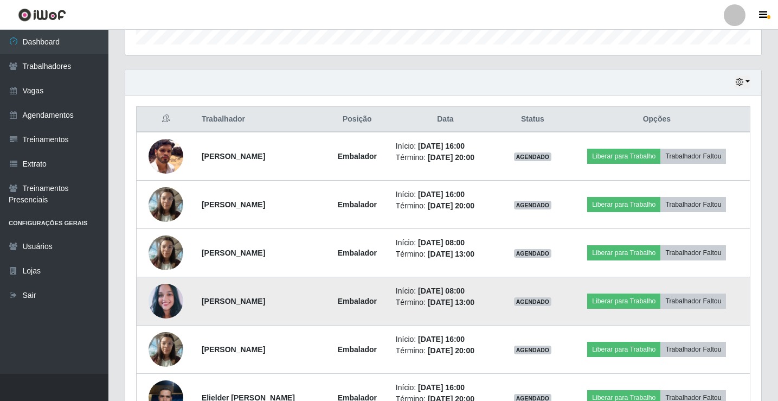
click at [171, 293] on img at bounding box center [166, 301] width 35 height 40
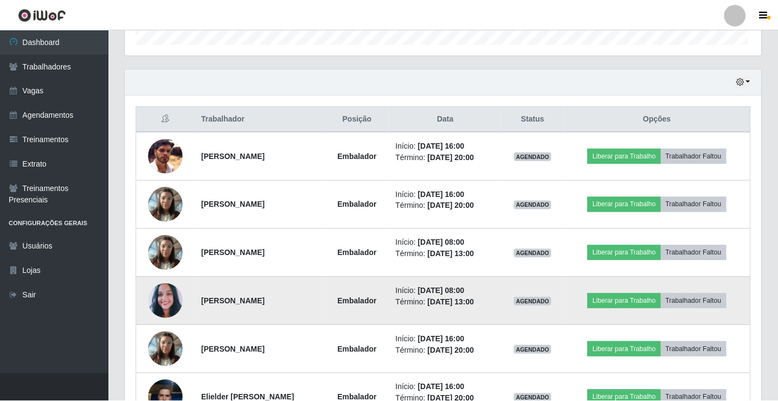
scroll to position [225, 631]
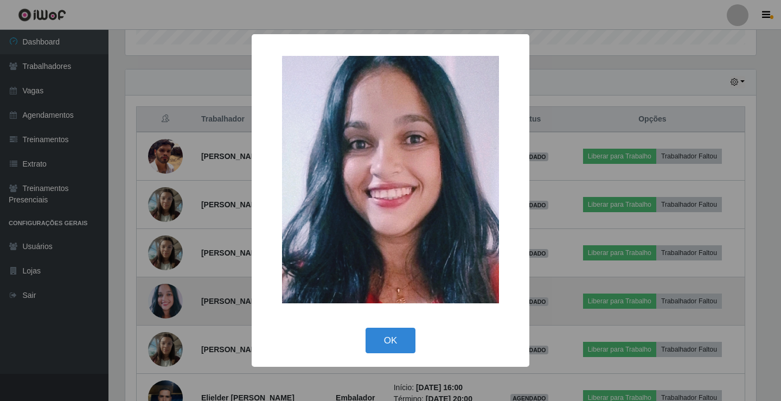
click at [171, 293] on div "× OK Cancel" at bounding box center [390, 200] width 781 height 401
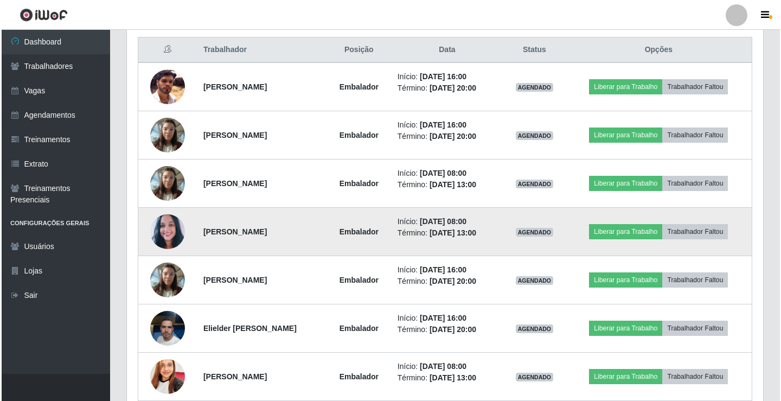
scroll to position [452, 0]
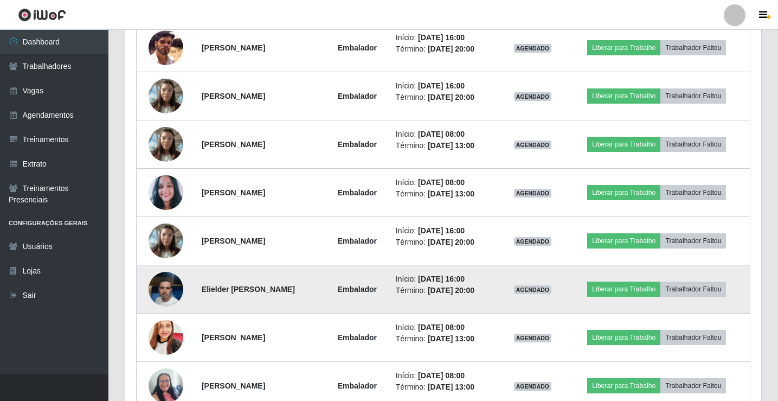
click at [172, 292] on img at bounding box center [166, 289] width 35 height 62
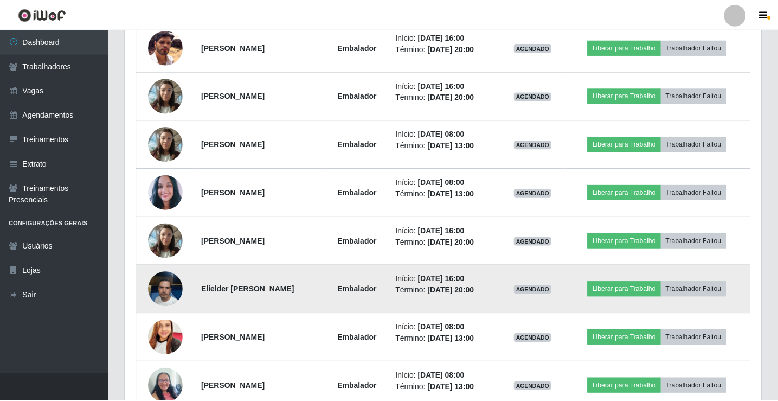
scroll to position [225, 631]
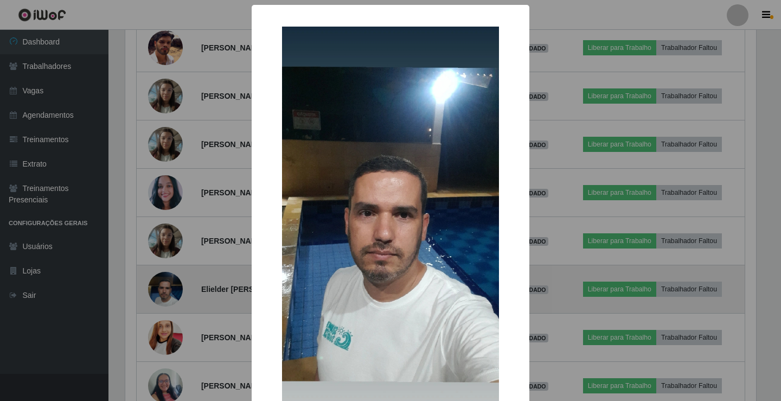
click at [172, 292] on div "× OK Cancel" at bounding box center [390, 200] width 781 height 401
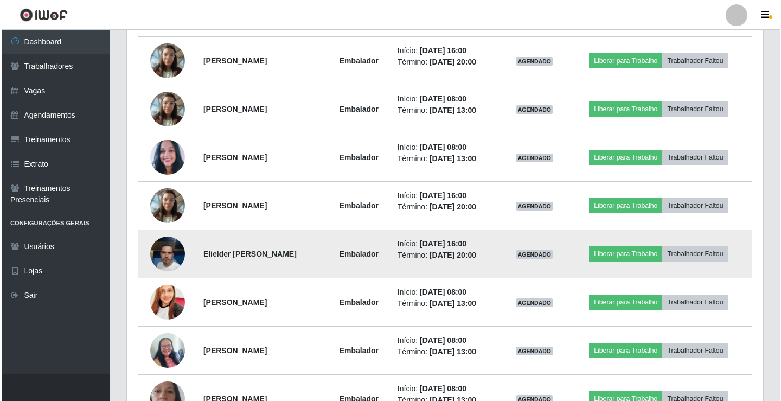
scroll to position [506, 0]
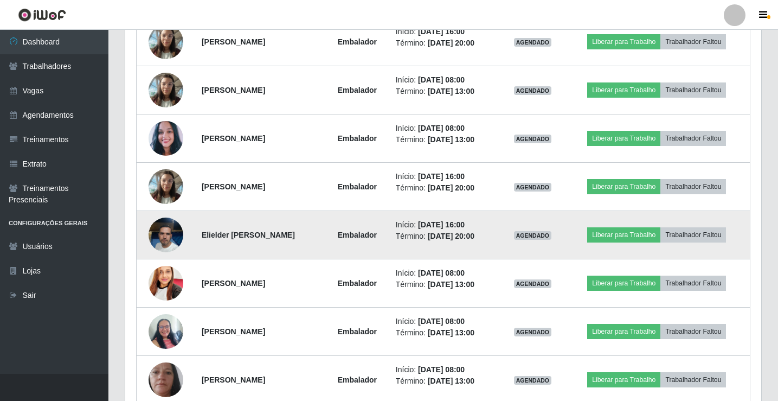
click at [172, 292] on img at bounding box center [166, 283] width 35 height 46
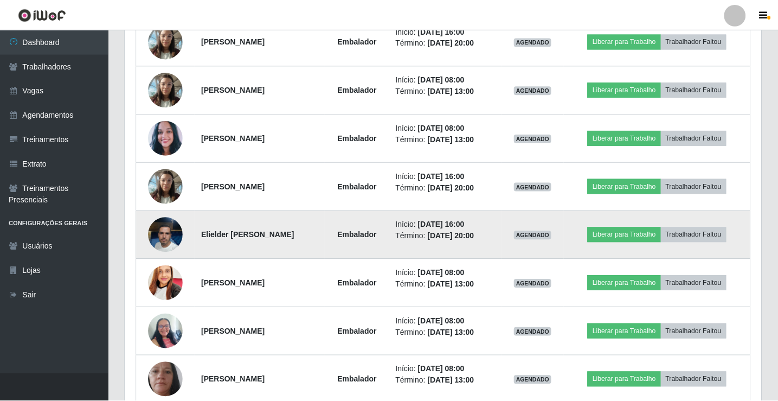
scroll to position [225, 631]
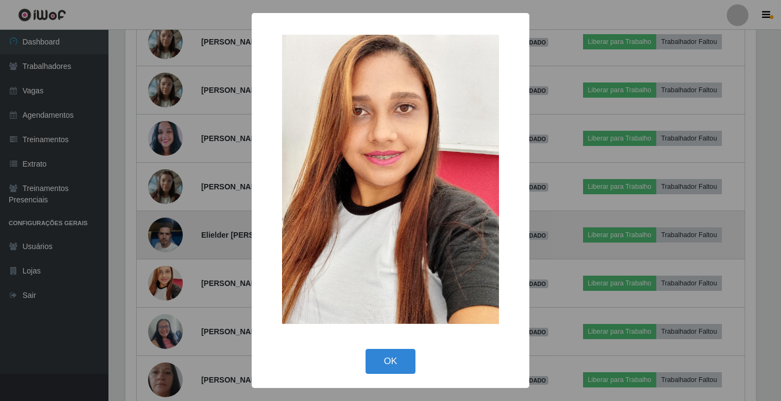
click at [172, 292] on div "× OK Cancel" at bounding box center [390, 200] width 781 height 401
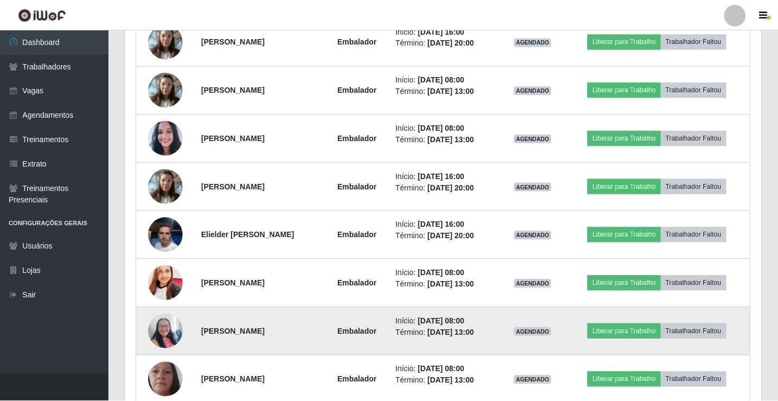
scroll to position [225, 636]
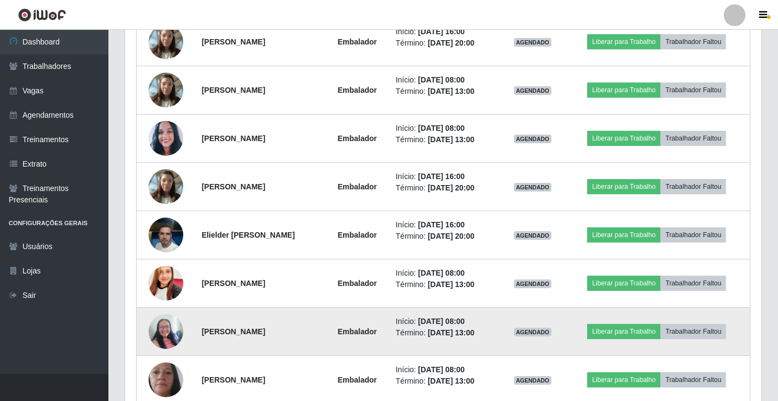
click at [165, 330] on img at bounding box center [166, 331] width 35 height 46
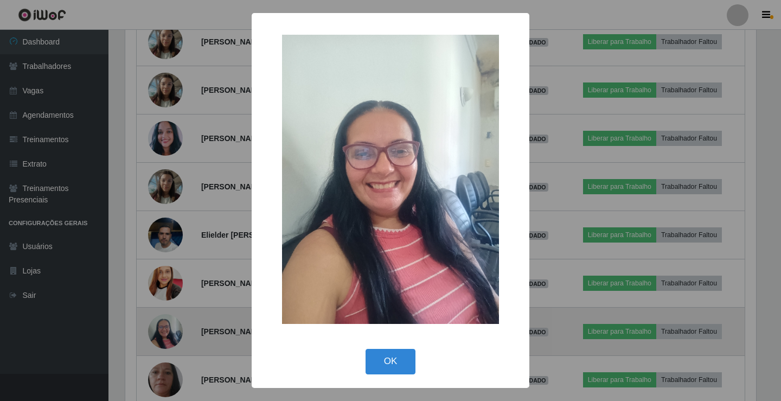
click at [165, 330] on div "× OK Cancel" at bounding box center [390, 200] width 781 height 401
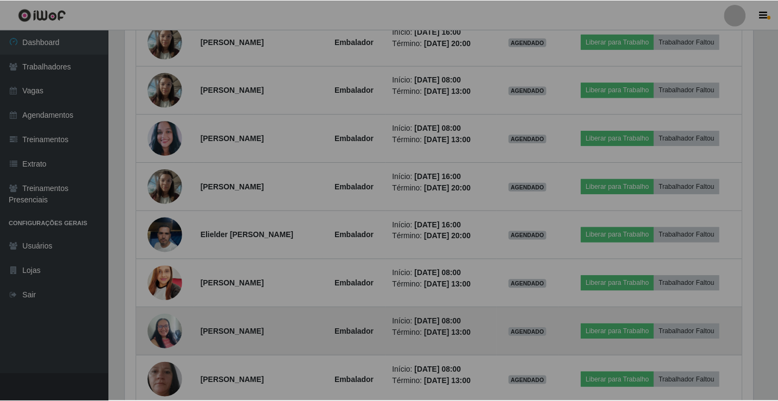
scroll to position [0, 0]
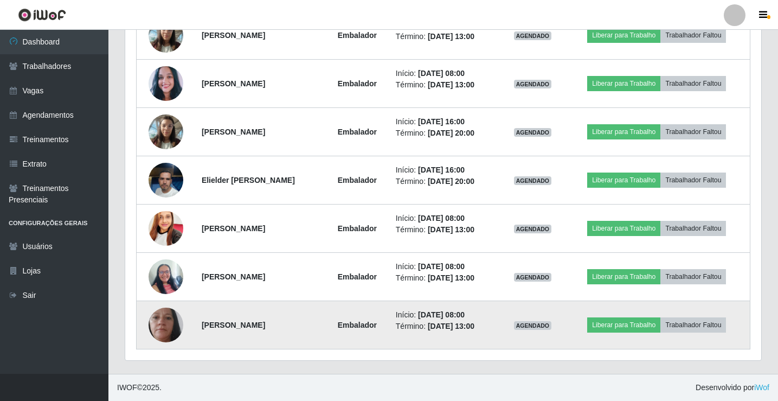
click at [168, 324] on img at bounding box center [166, 324] width 35 height 77
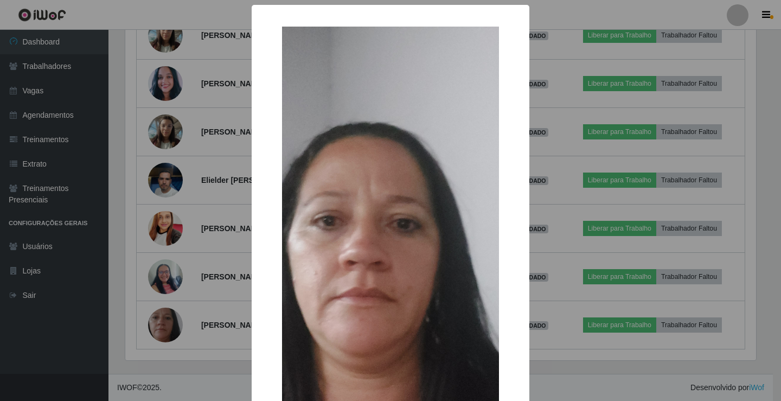
click at [209, 272] on div "× OK Cancel" at bounding box center [390, 200] width 781 height 401
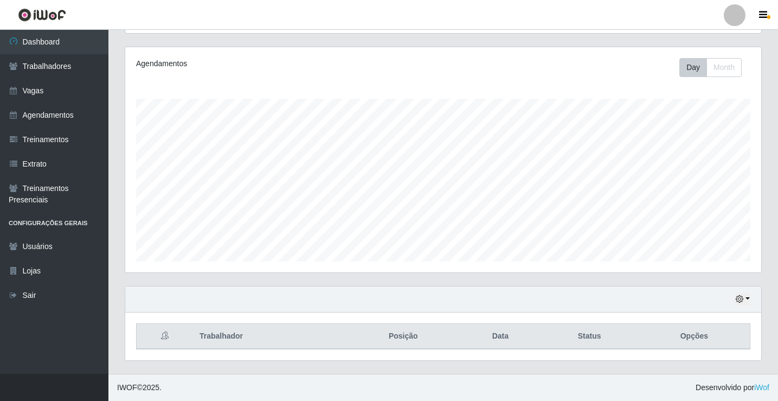
click at [734, 300] on div "Hoje 1 dia 3 dias 1 Semana Não encerrados" at bounding box center [443, 299] width 636 height 26
click at [742, 300] on icon "button" at bounding box center [740, 299] width 8 height 8
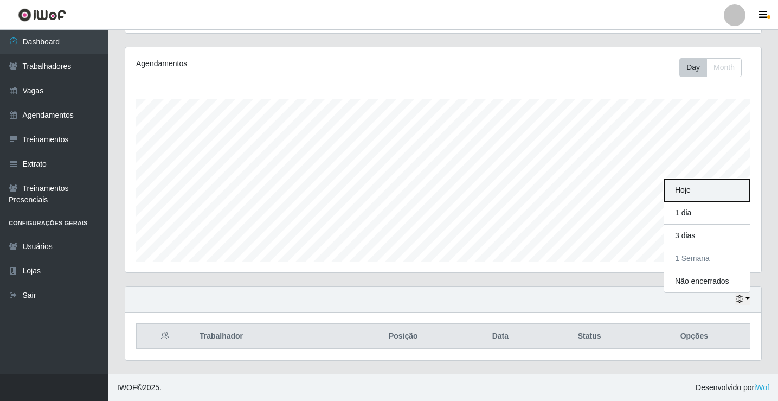
click at [721, 194] on button "Hoje" at bounding box center [707, 190] width 86 height 23
